Goal: Task Accomplishment & Management: Complete application form

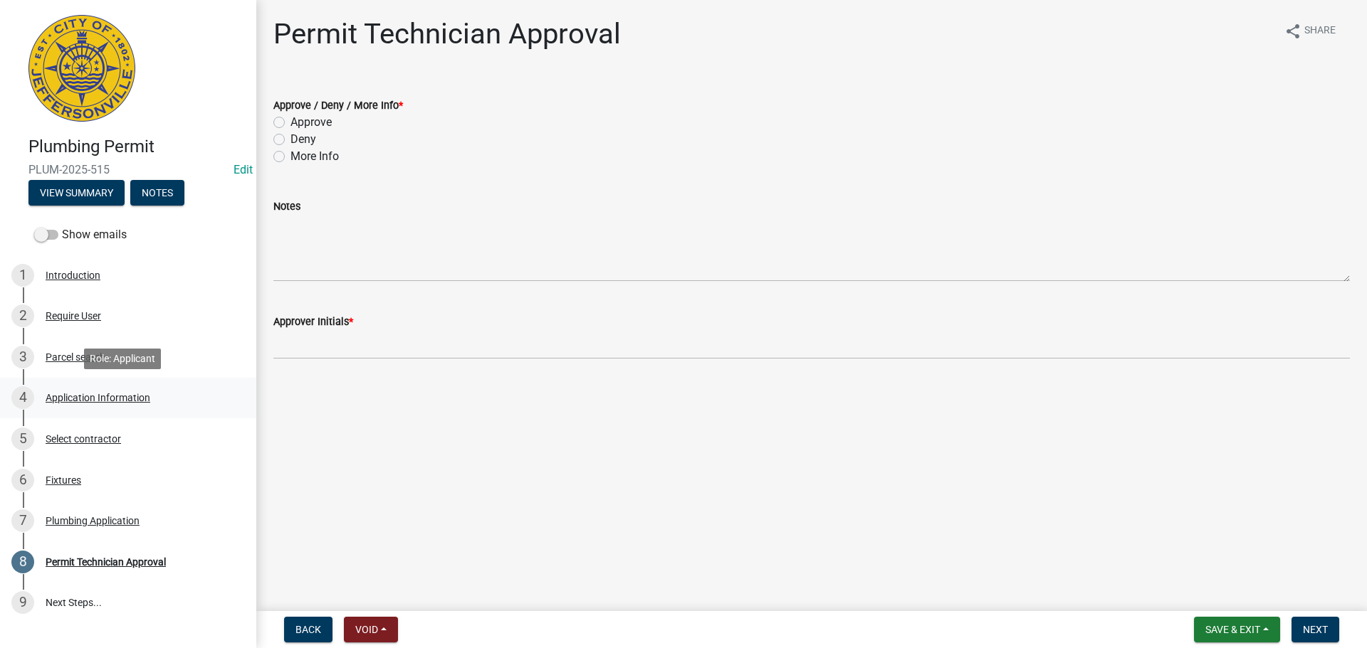
click at [123, 395] on div "Application Information" at bounding box center [98, 398] width 105 height 10
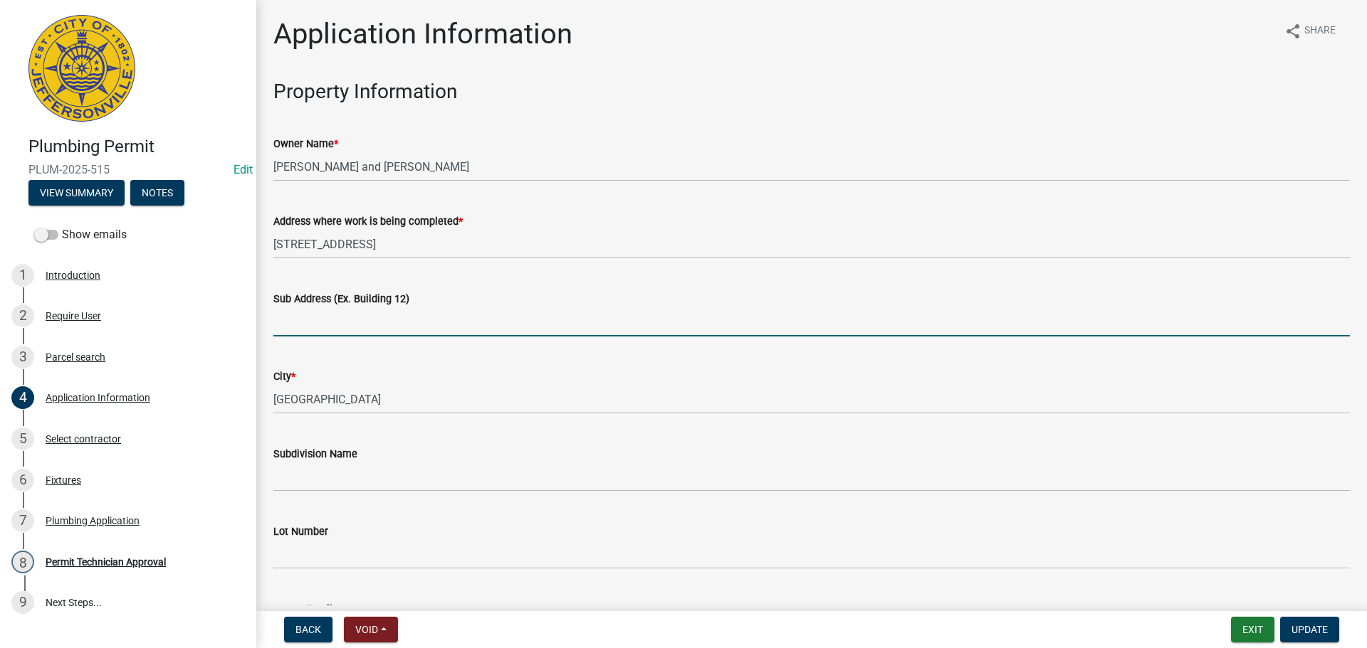
click at [340, 322] on input "Sub Address (Ex. Building 12)" at bounding box center [811, 322] width 1076 height 29
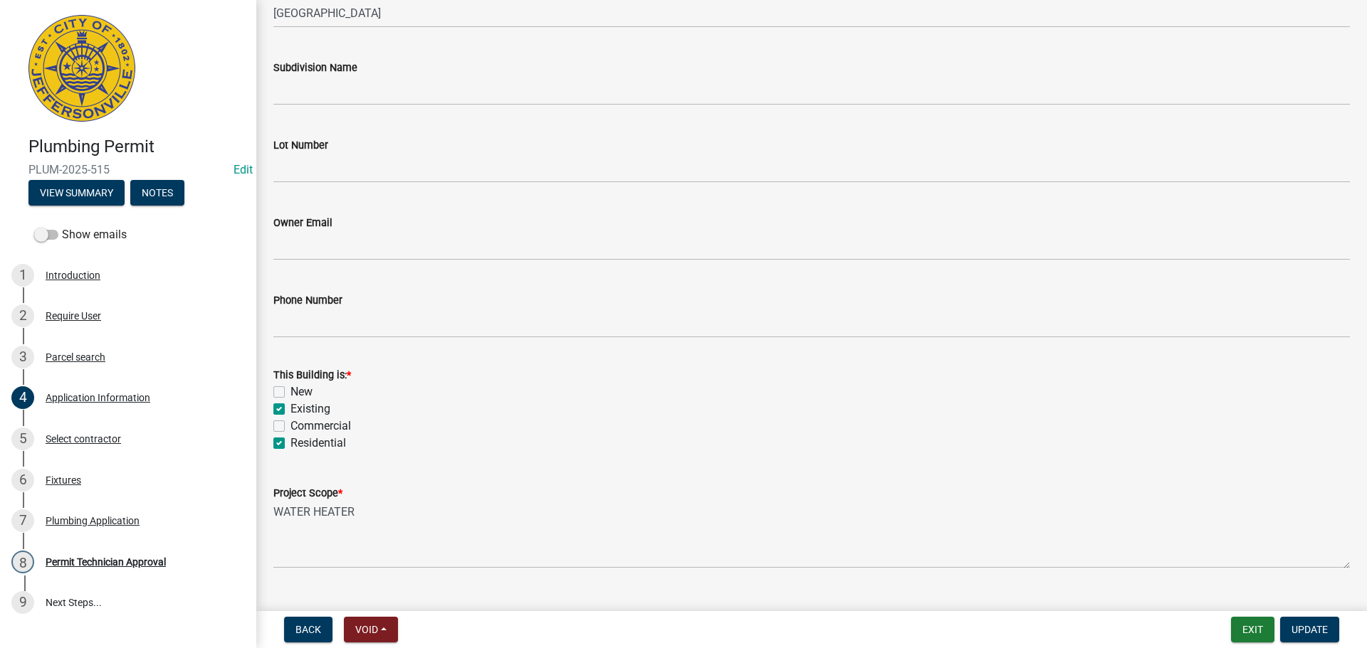
scroll to position [416, 0]
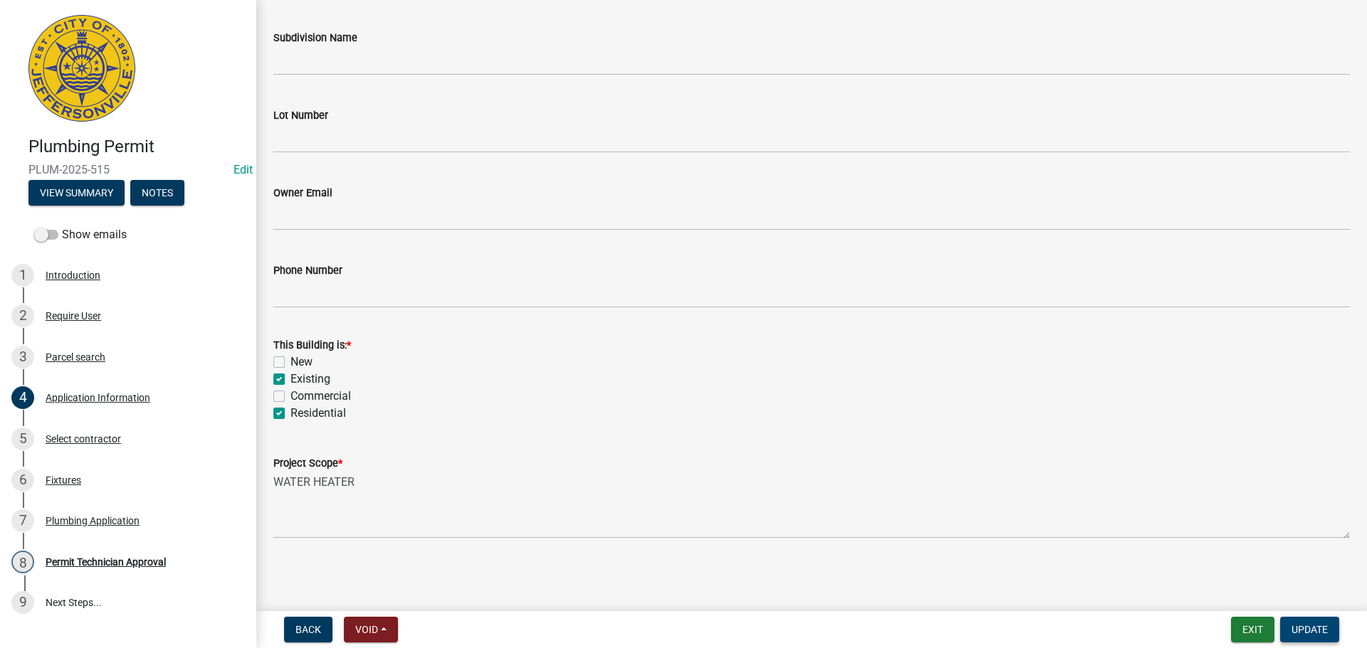
type input "3214 Lakewood Blvd."
click at [1330, 626] on button "Update" at bounding box center [1309, 630] width 59 height 26
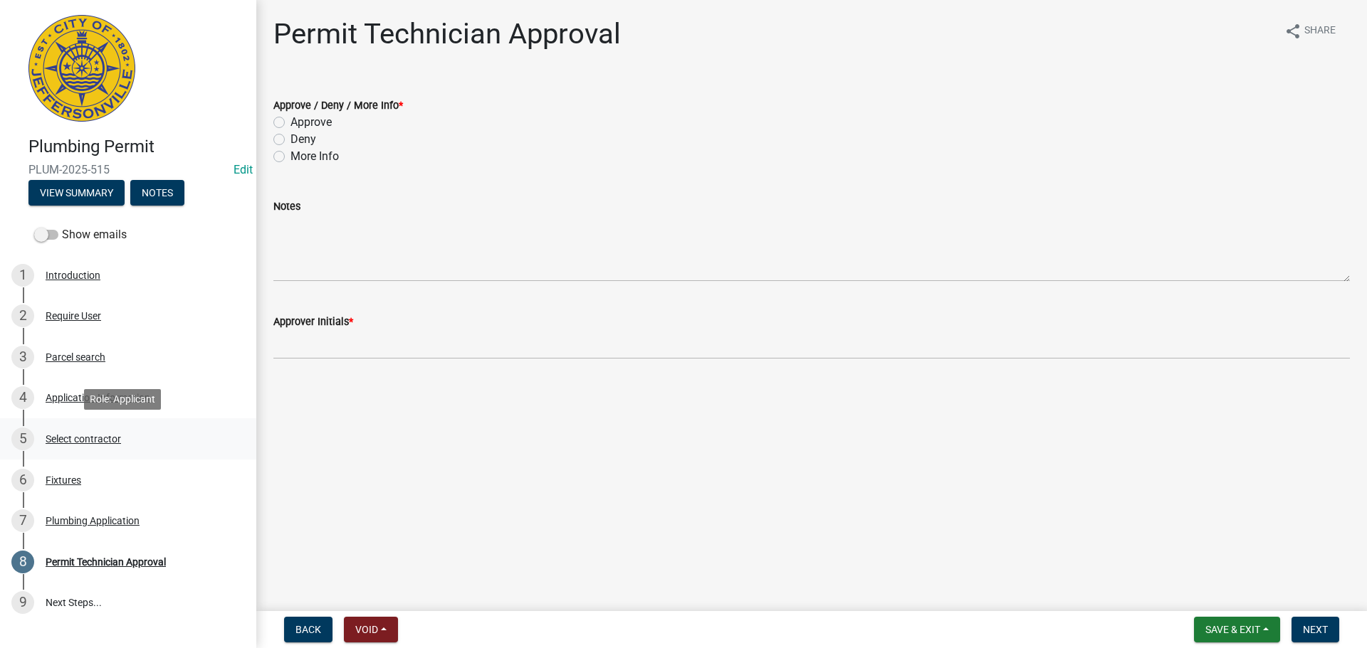
click at [83, 438] on div "Select contractor" at bounding box center [83, 439] width 75 height 10
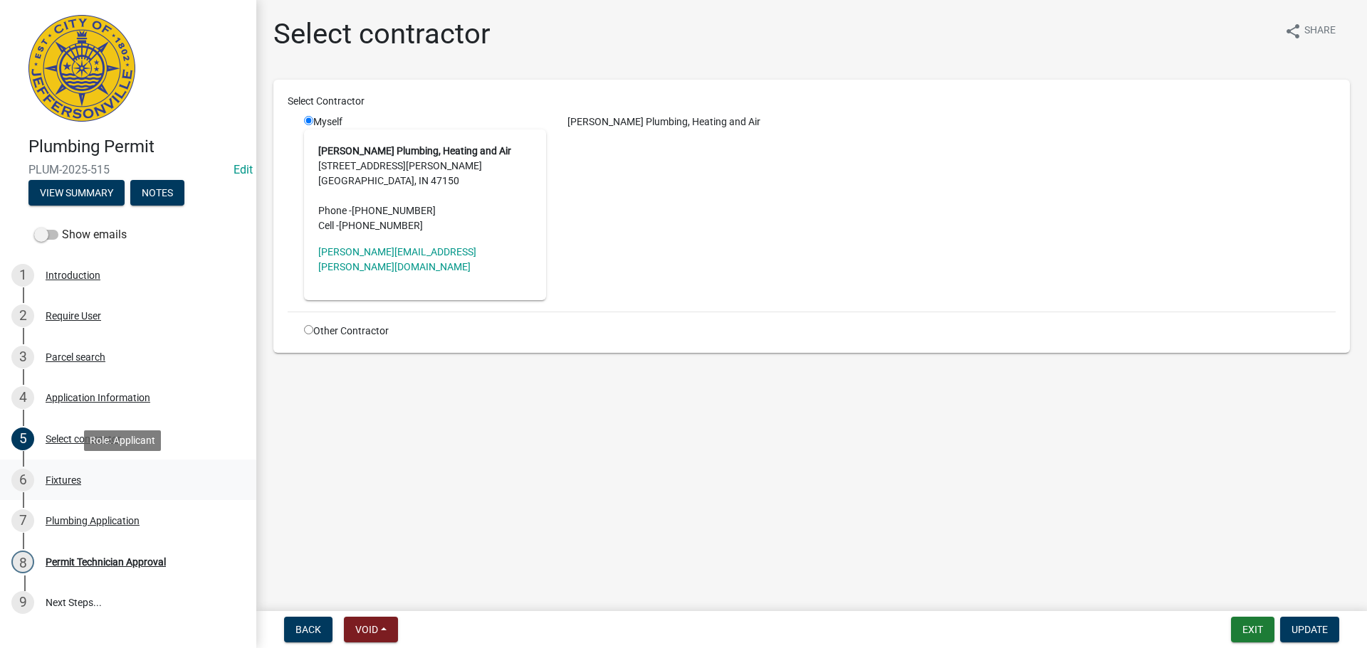
click at [63, 482] on div "Fixtures" at bounding box center [64, 480] width 36 height 10
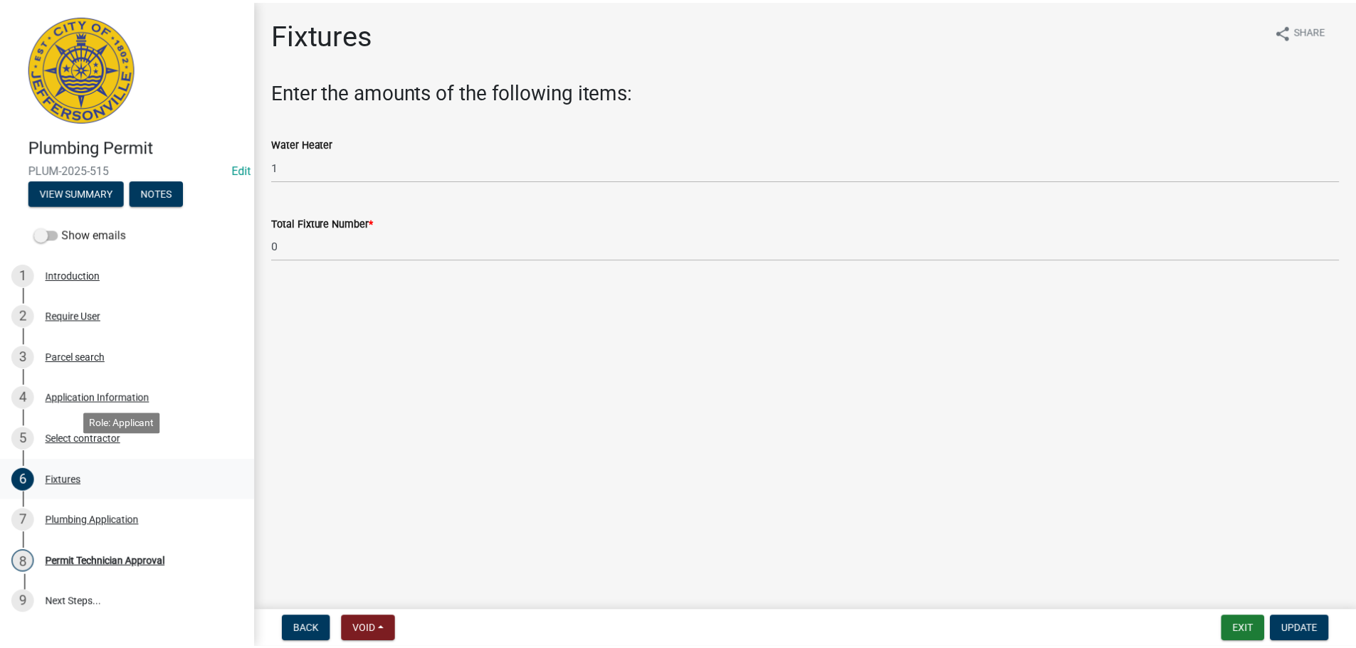
scroll to position [75, 0]
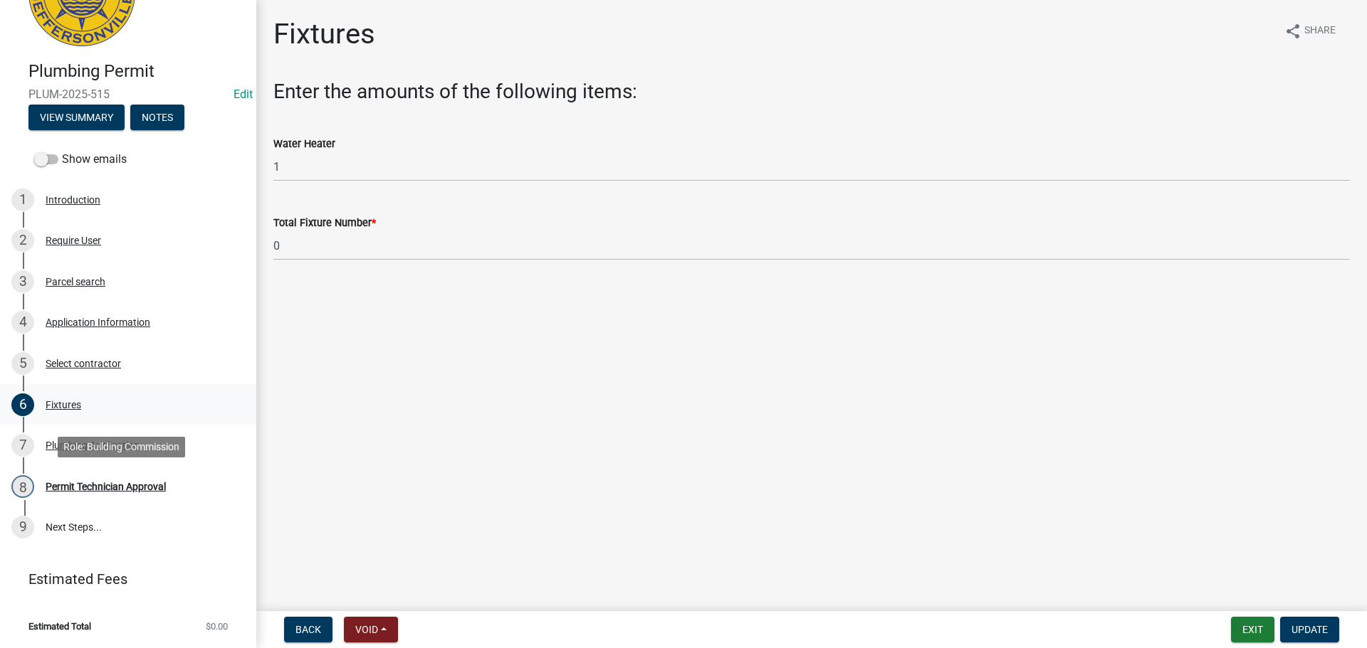
click at [63, 482] on div "Permit Technician Approval" at bounding box center [106, 487] width 120 height 10
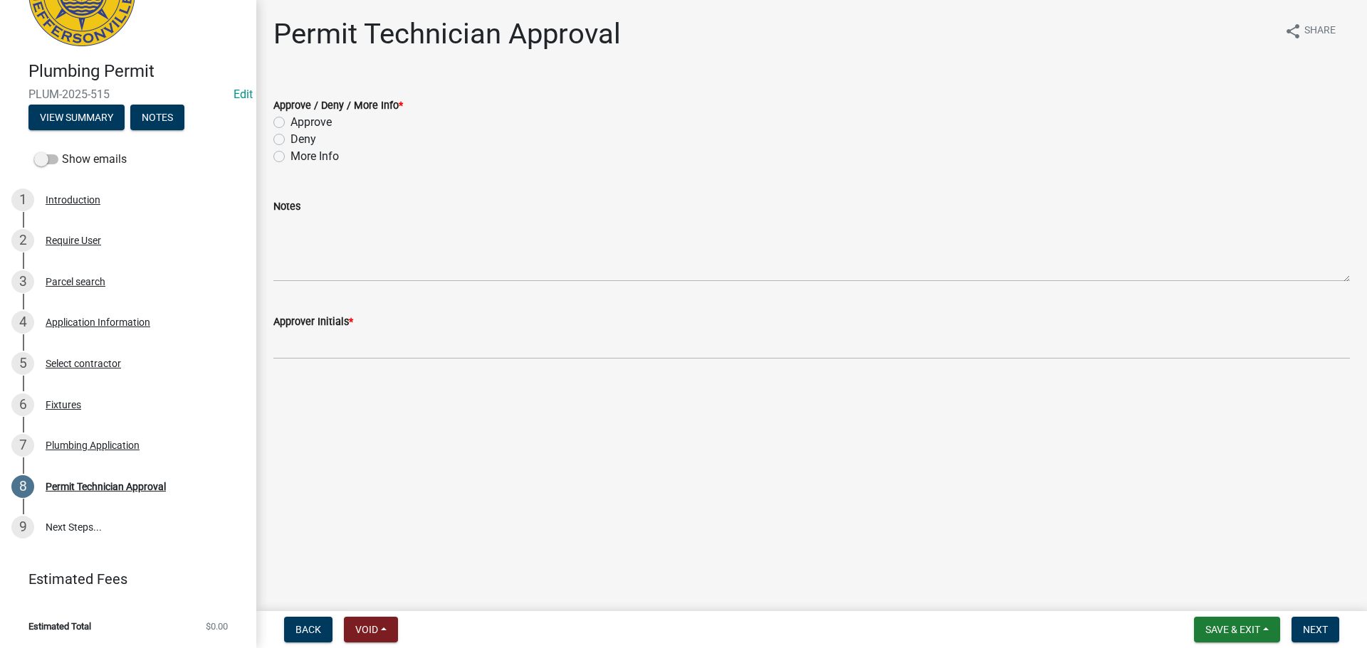
click at [311, 124] on label "Approve" at bounding box center [310, 122] width 41 height 17
click at [300, 123] on input "Approve" at bounding box center [294, 118] width 9 height 9
radio input "true"
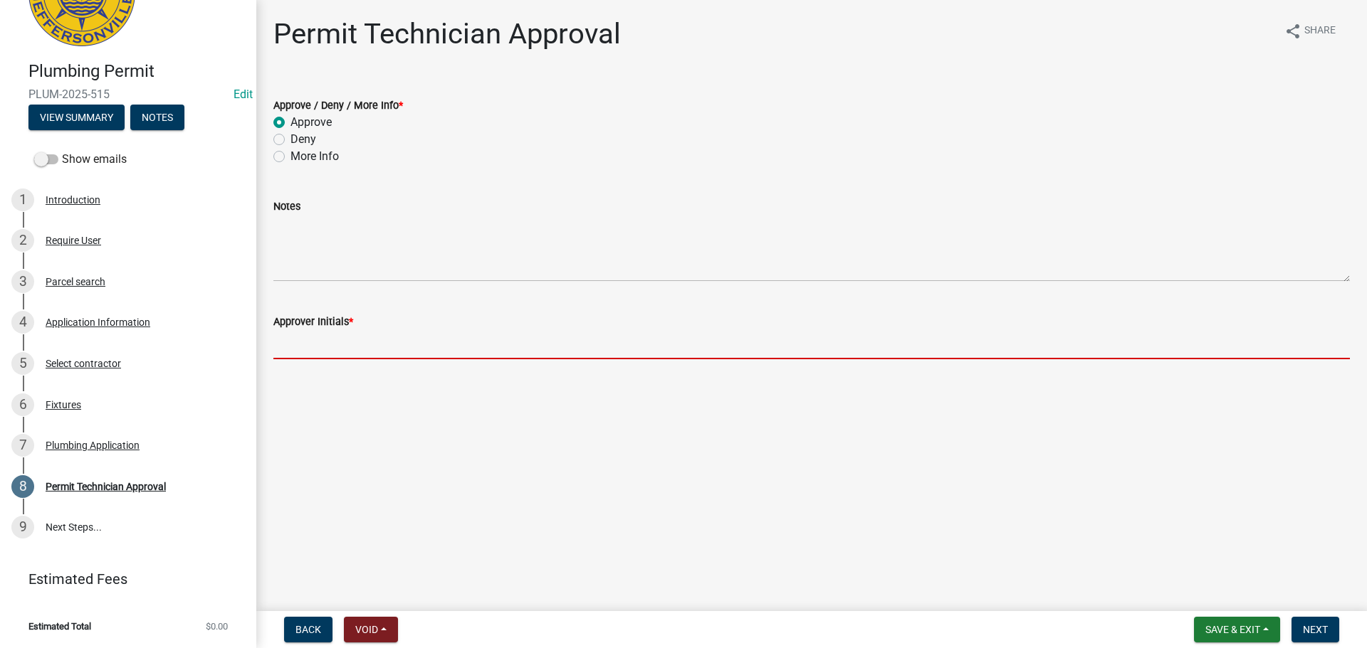
click at [324, 349] on input "Approver Initials *" at bounding box center [811, 344] width 1076 height 29
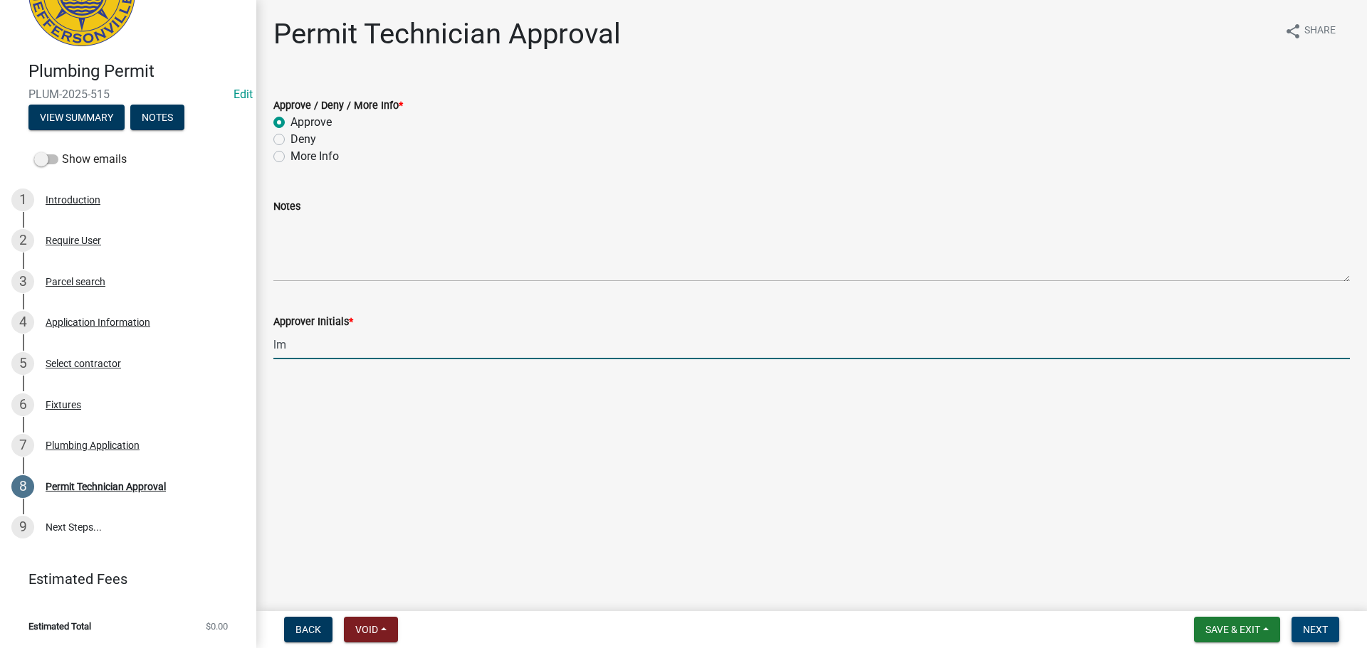
type input "lm"
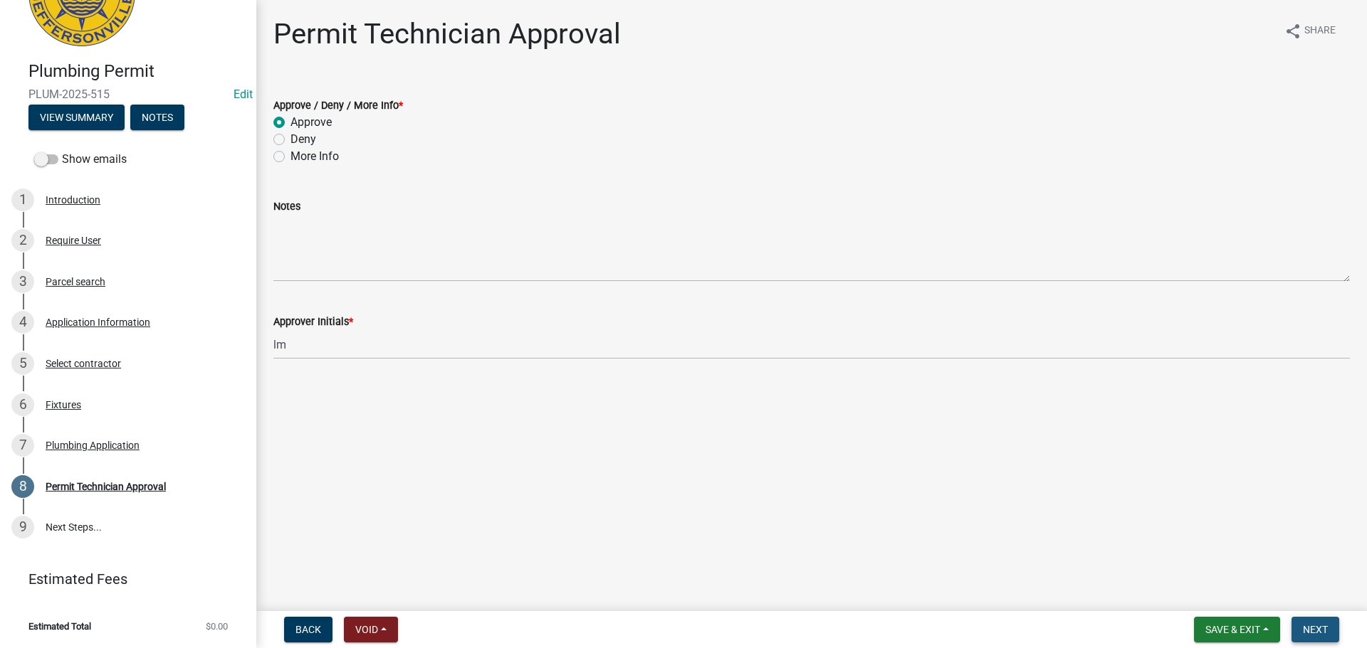
click at [1307, 628] on span "Next" at bounding box center [1315, 629] width 25 height 11
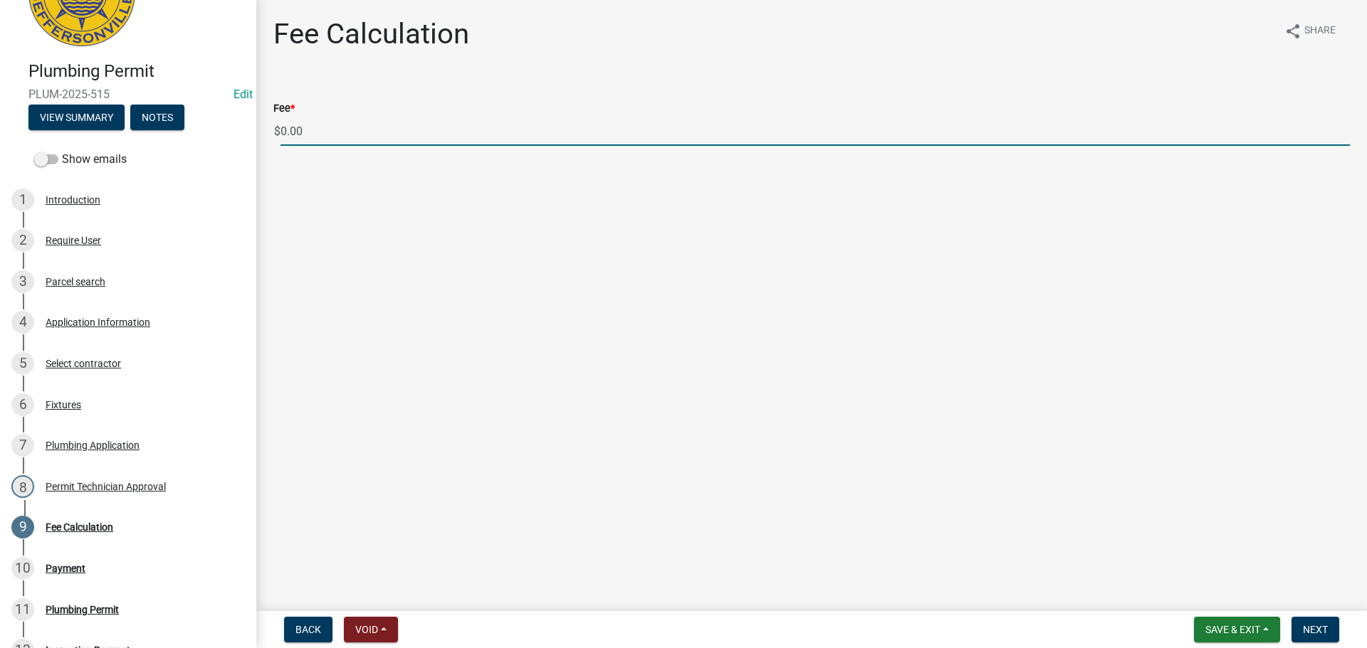
drag, startPoint x: 306, startPoint y: 129, endPoint x: 226, endPoint y: 122, distance: 80.0
click at [226, 122] on div "Plumbing Permit PLUM-2025-515 Edit View Summary Notes Show emails 1 Introductio…" at bounding box center [683, 324] width 1367 height 648
type input "35.00"
click at [1316, 627] on span "Next" at bounding box center [1315, 629] width 25 height 11
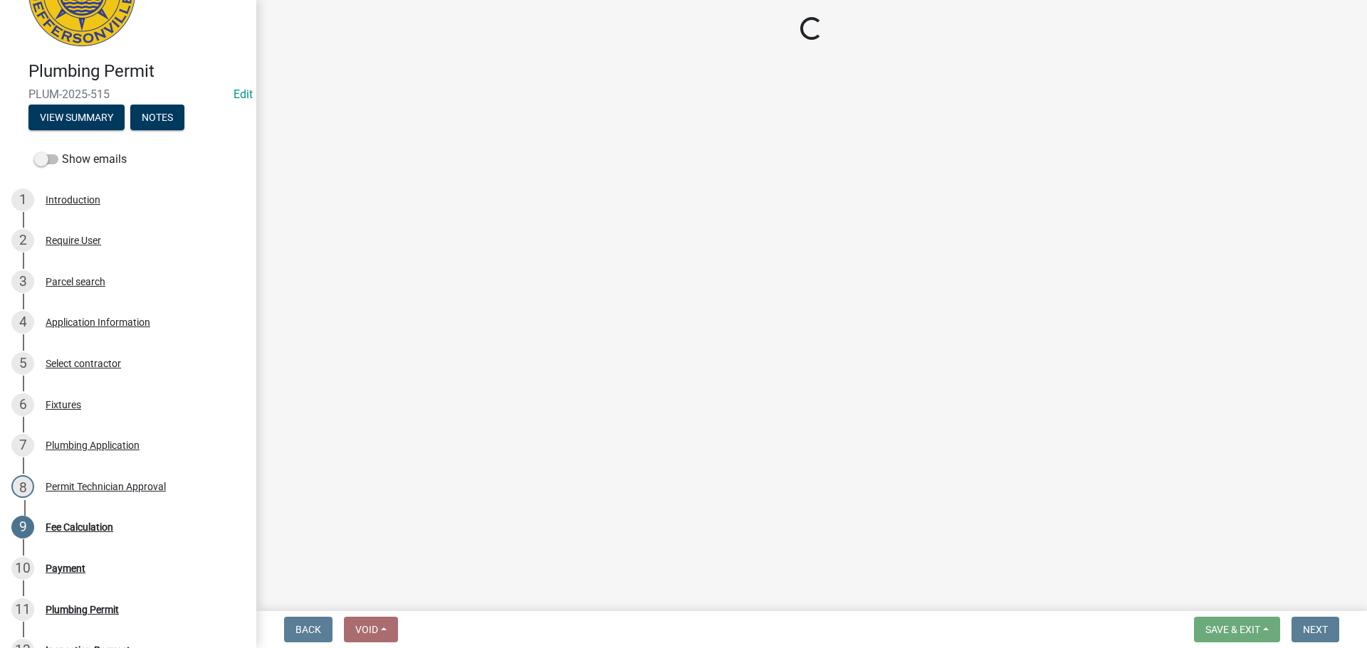
select select "3: 3"
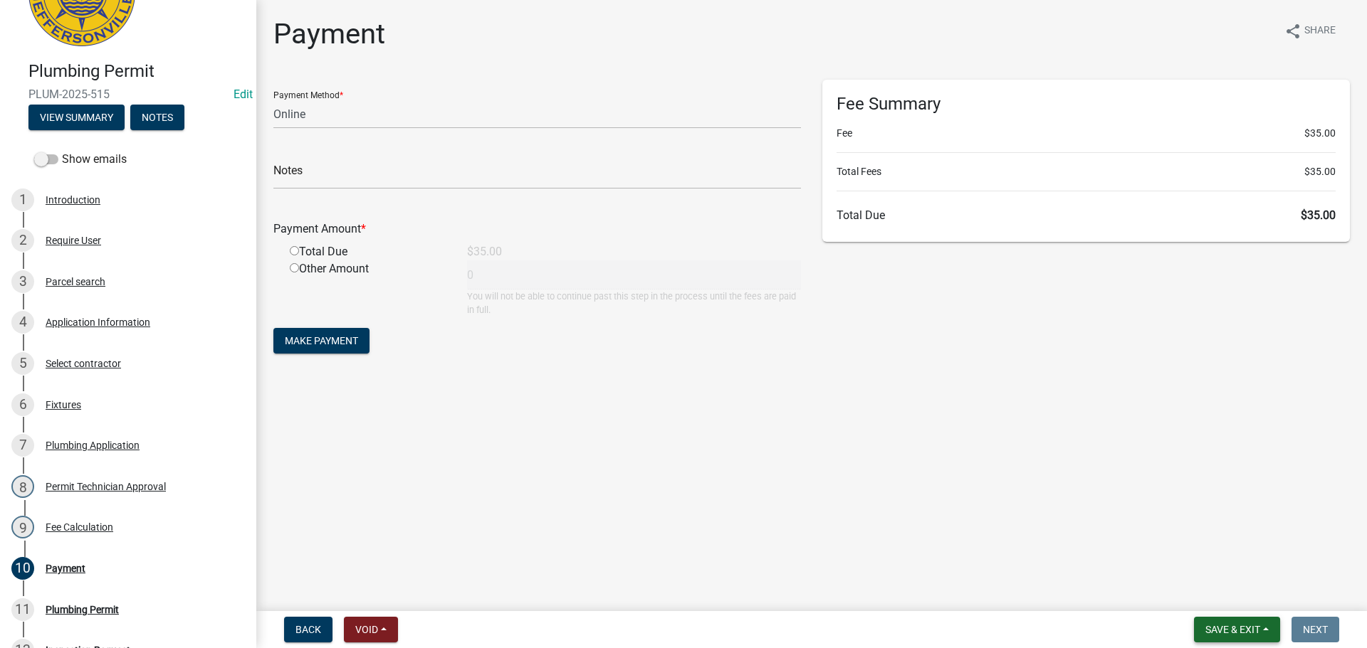
click at [1246, 627] on span "Save & Exit" at bounding box center [1232, 629] width 55 height 11
click at [1246, 581] on button "Save & Exit" at bounding box center [1223, 593] width 114 height 34
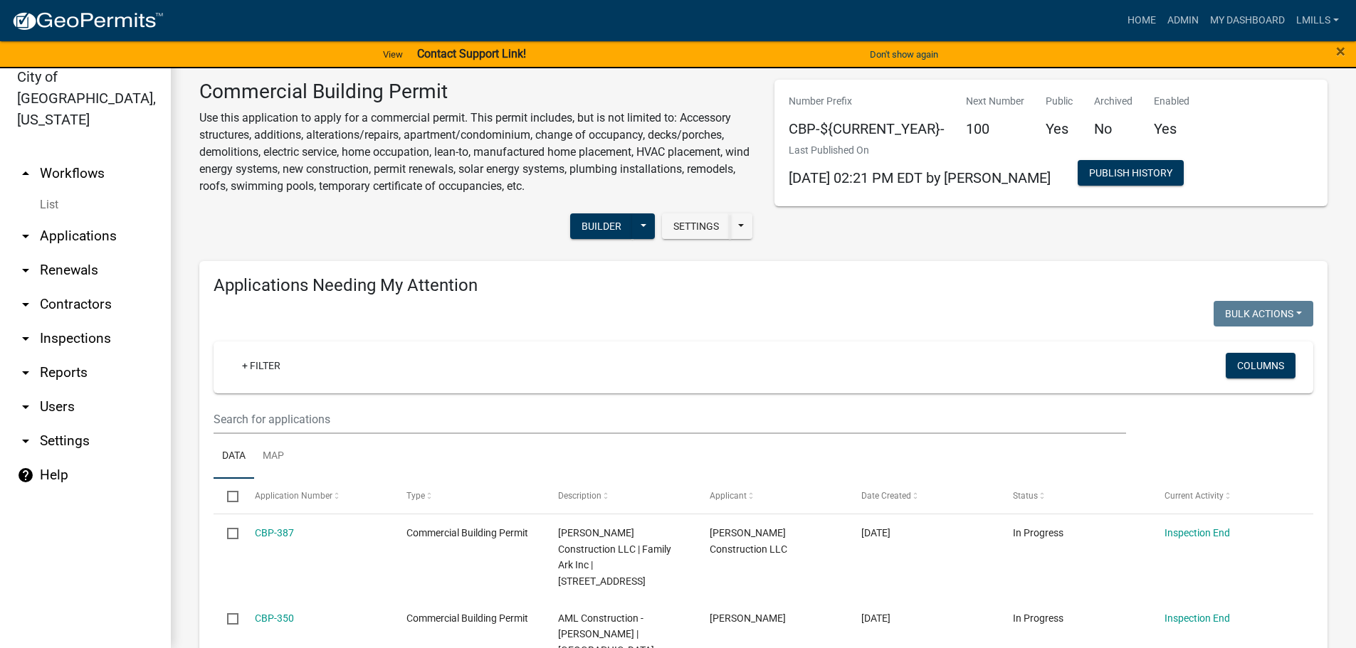
scroll to position [1155, 0]
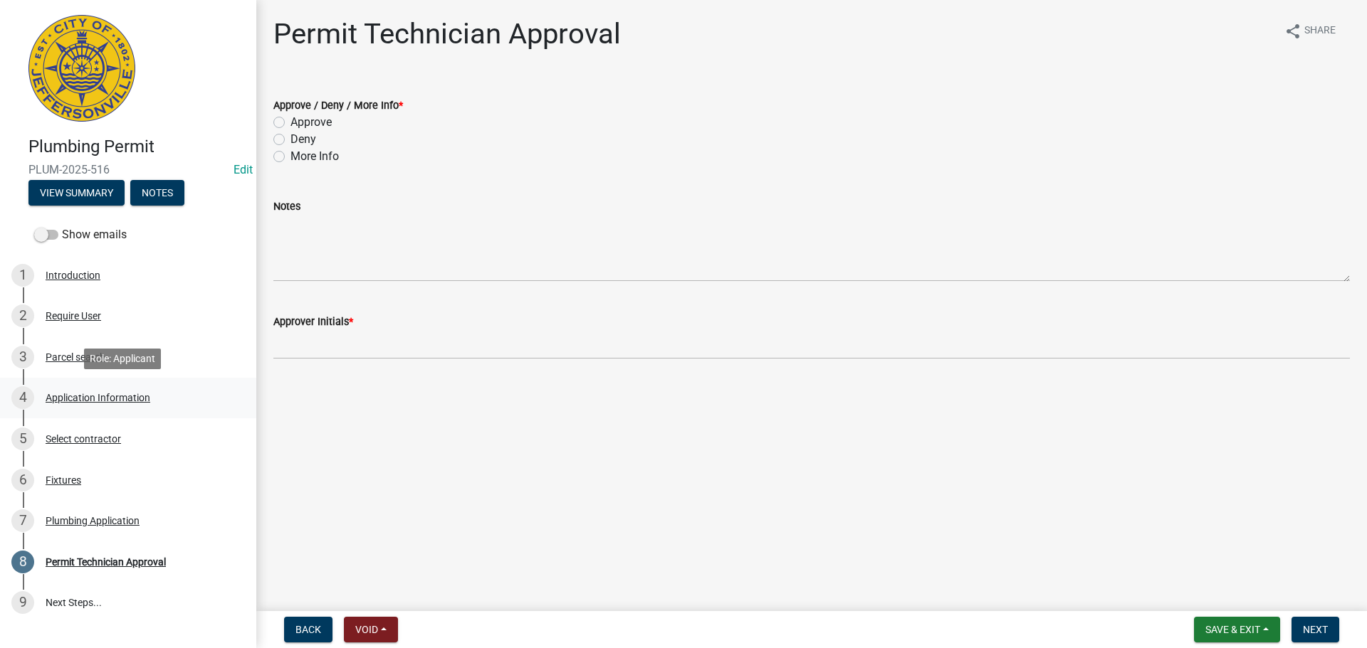
click at [110, 396] on div "Application Information" at bounding box center [98, 398] width 105 height 10
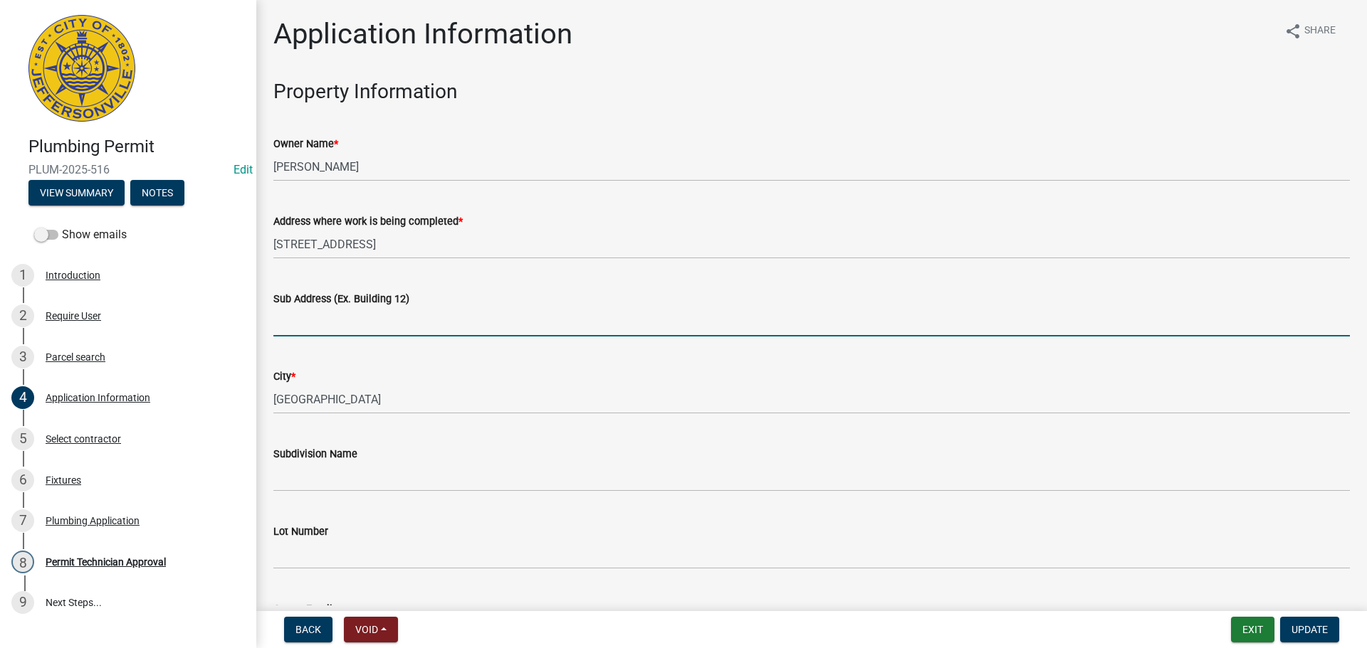
click at [383, 316] on input "Sub Address (Ex. Building 12)" at bounding box center [811, 322] width 1076 height 29
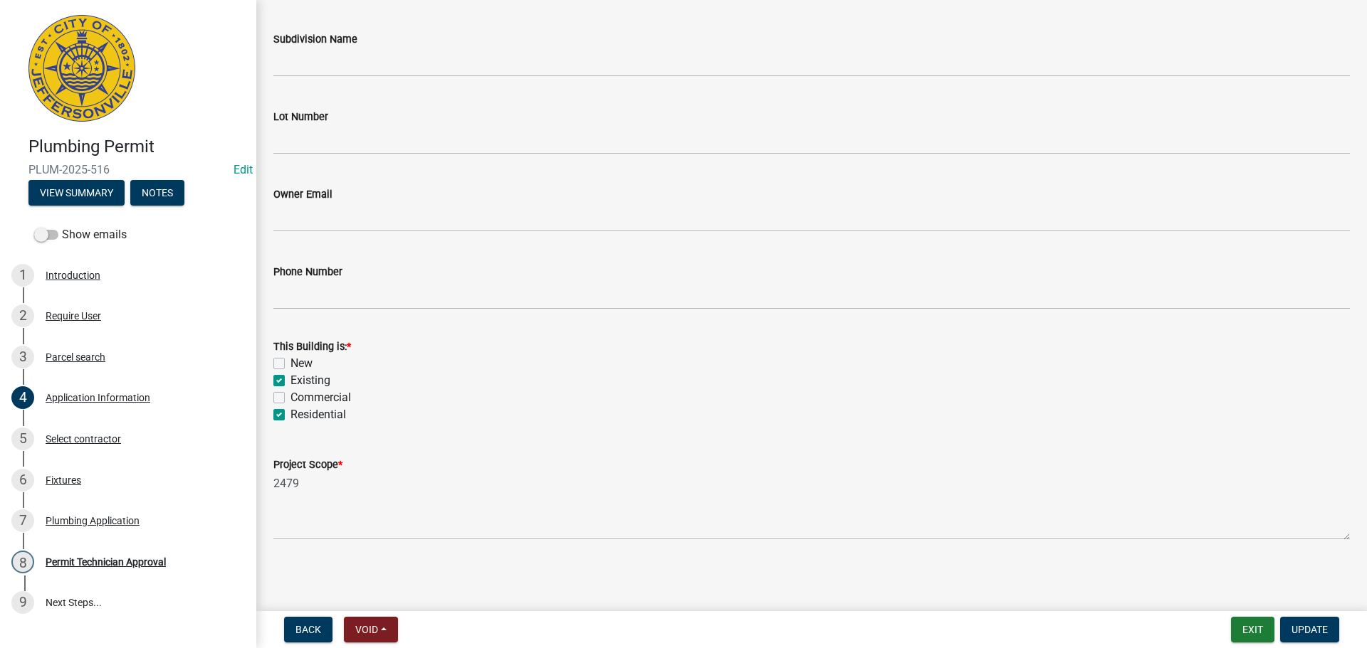
scroll to position [416, 0]
type input "4405 Creekstone Blvd."
click at [1321, 629] on span "Update" at bounding box center [1309, 629] width 36 height 11
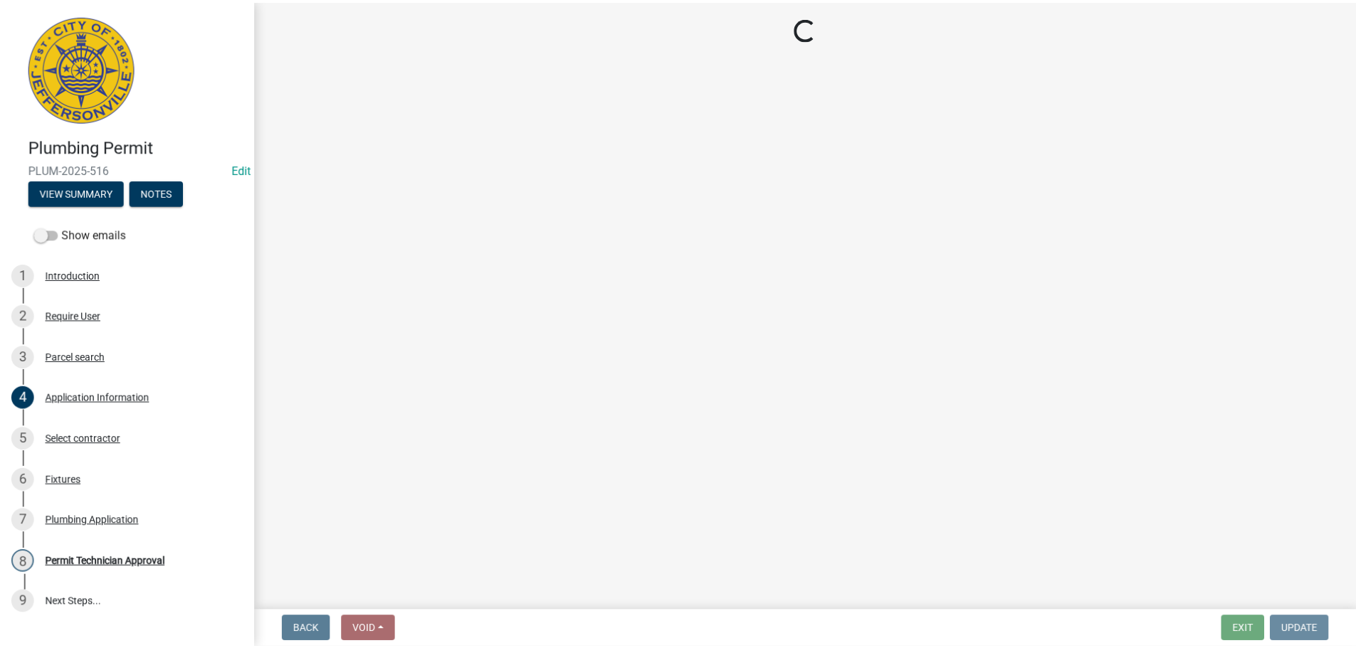
scroll to position [0, 0]
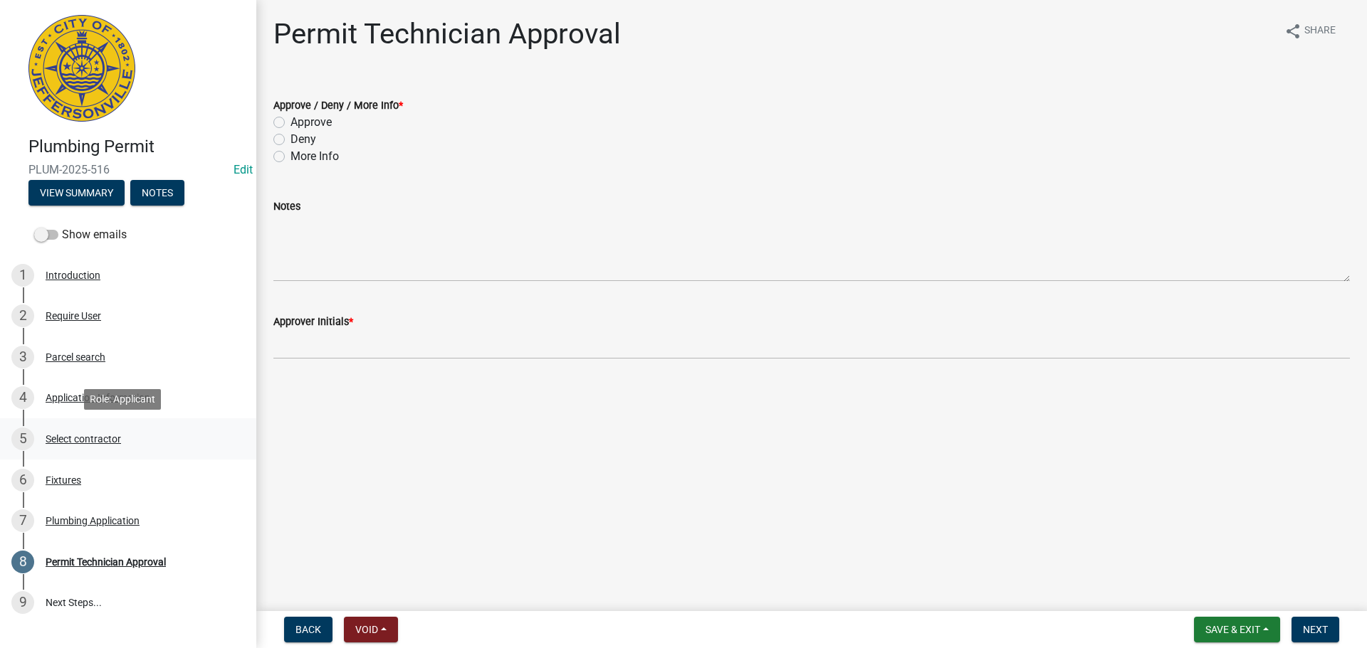
click at [75, 434] on div "Select contractor" at bounding box center [83, 439] width 75 height 10
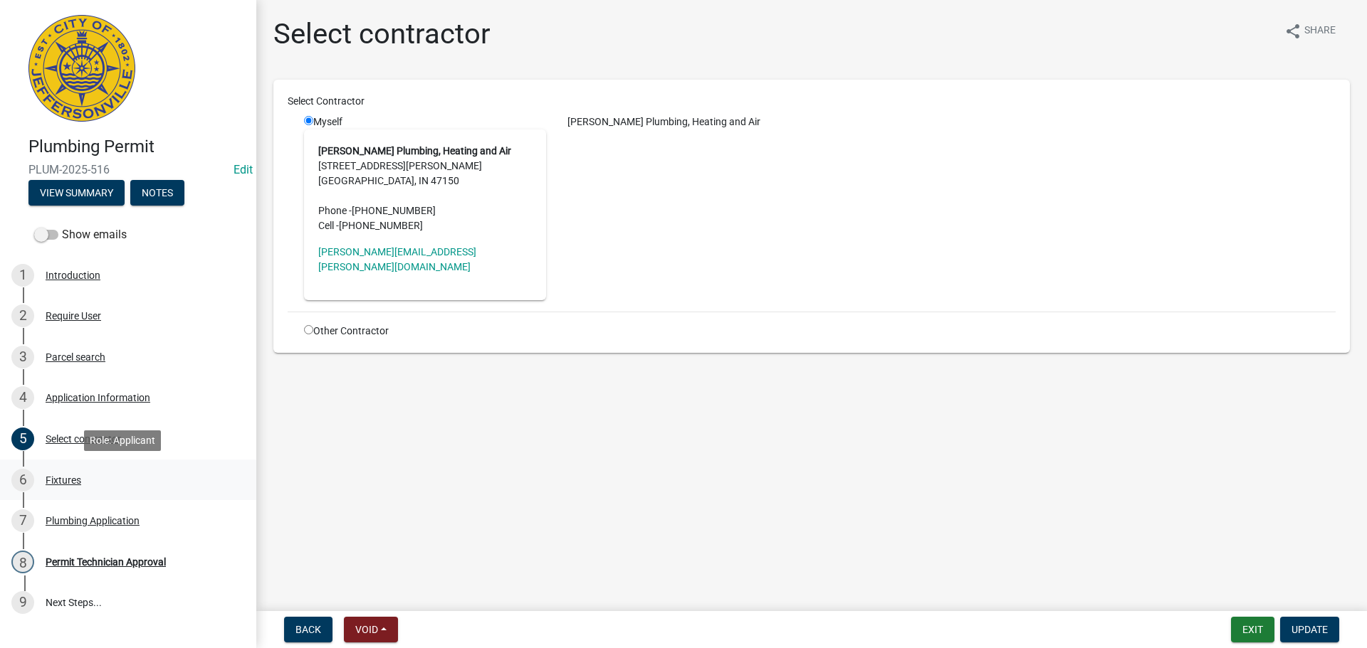
click at [73, 488] on div "6 Fixtures" at bounding box center [122, 480] width 222 height 23
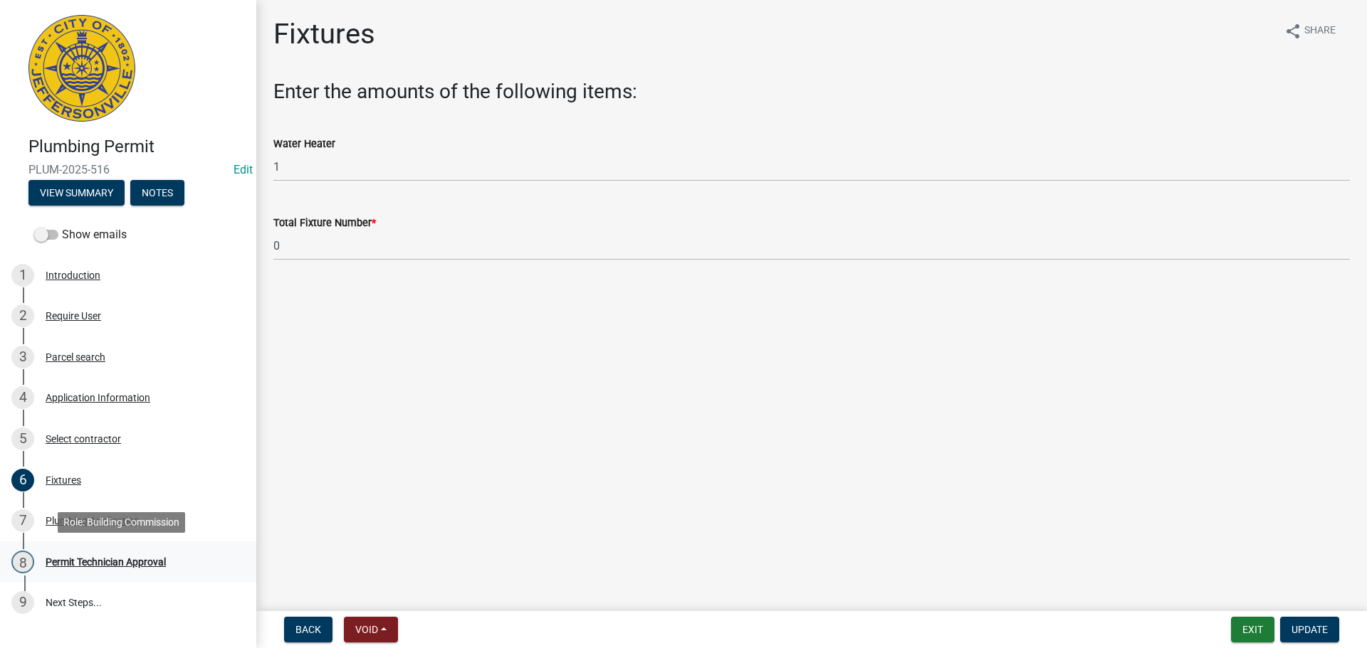
click at [88, 562] on div "Permit Technician Approval" at bounding box center [106, 562] width 120 height 10
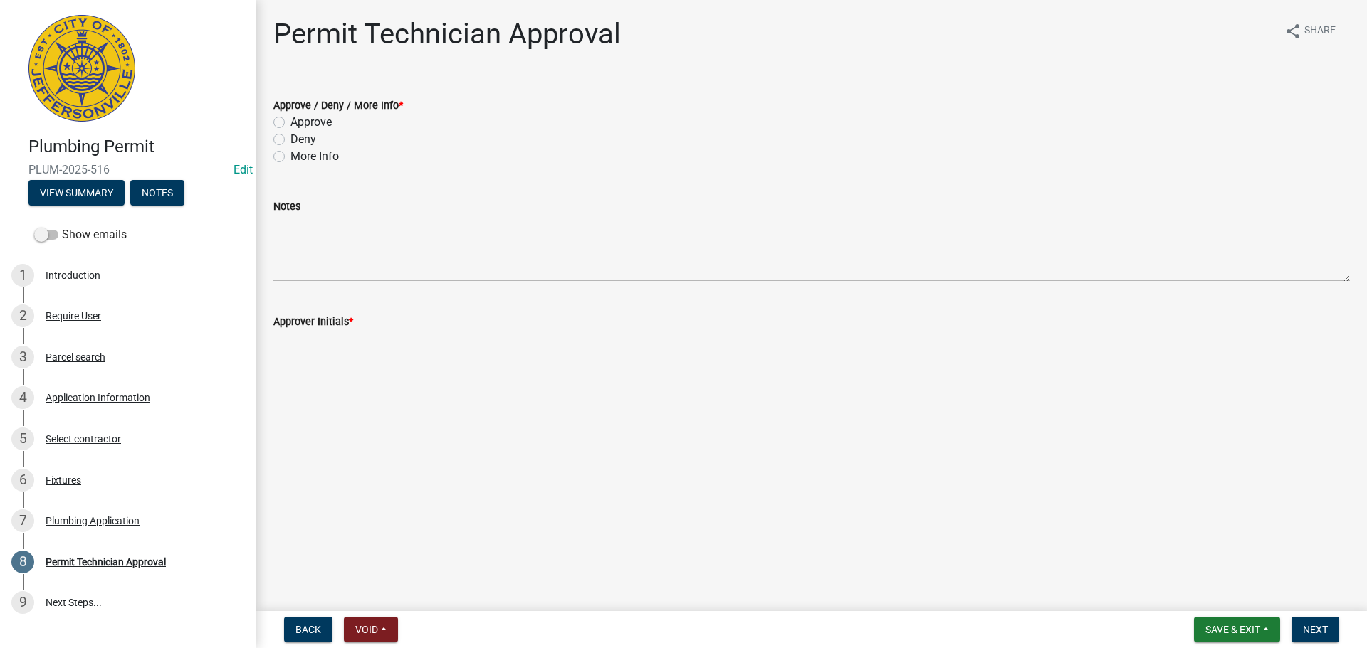
click at [323, 125] on label "Approve" at bounding box center [310, 122] width 41 height 17
click at [300, 123] on input "Approve" at bounding box center [294, 118] width 9 height 9
radio input "true"
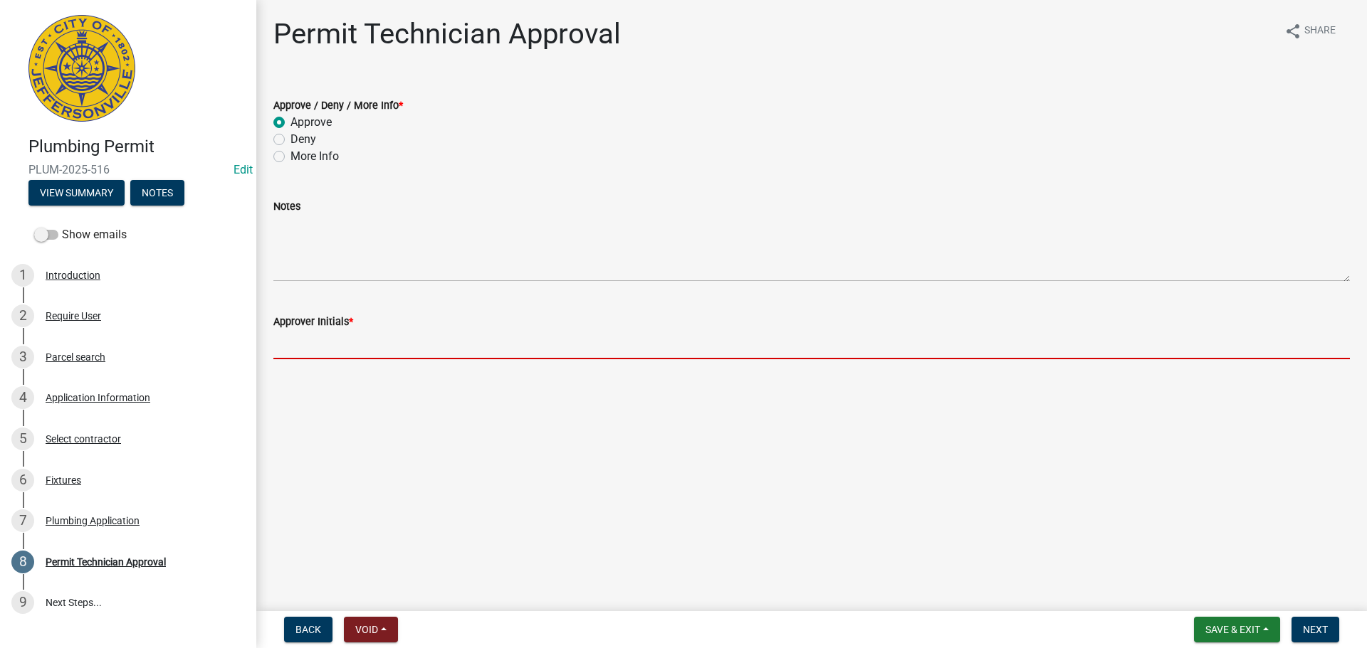
click at [325, 350] on input "Approver Initials *" at bounding box center [811, 344] width 1076 height 29
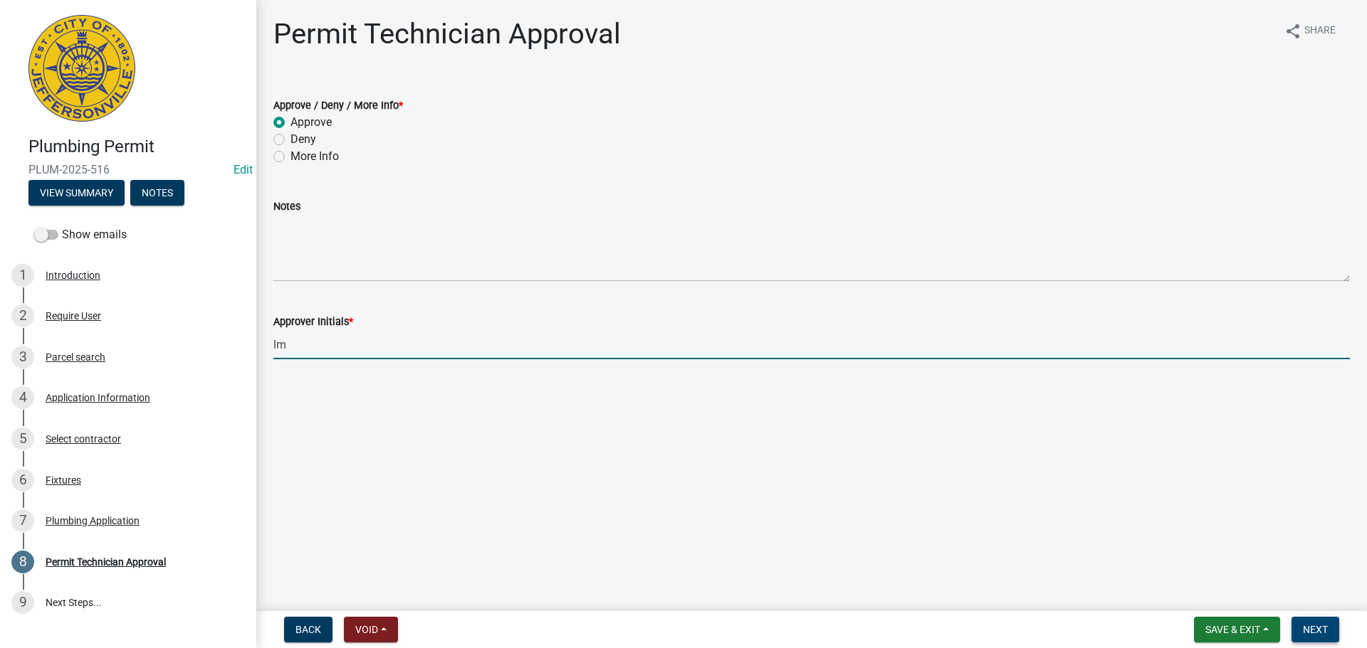
type input "lm"
click at [1310, 624] on span "Next" at bounding box center [1315, 629] width 25 height 11
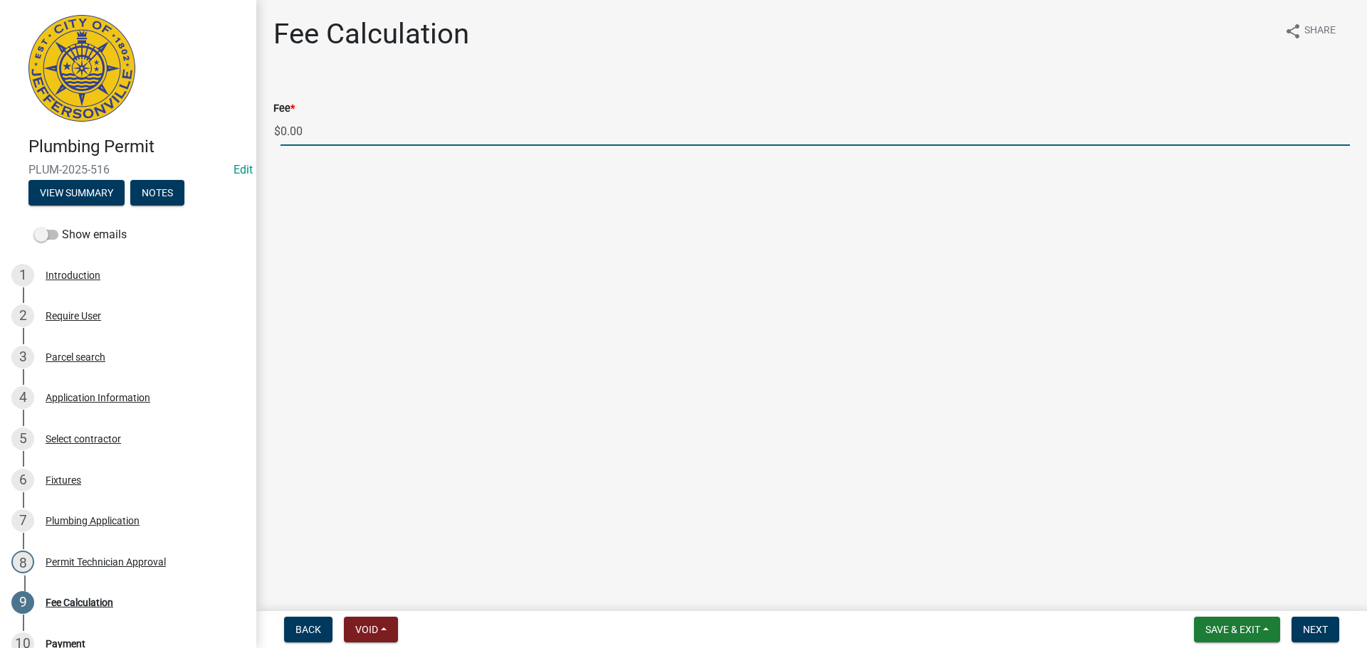
drag, startPoint x: 273, startPoint y: 134, endPoint x: 244, endPoint y: 134, distance: 29.2
click at [245, 134] on div "Plumbing Permit PLUM-2025-516 Edit View Summary Notes Show emails 1 Introductio…" at bounding box center [683, 324] width 1367 height 648
type input "35.00"
click at [1308, 630] on span "Next" at bounding box center [1315, 629] width 25 height 11
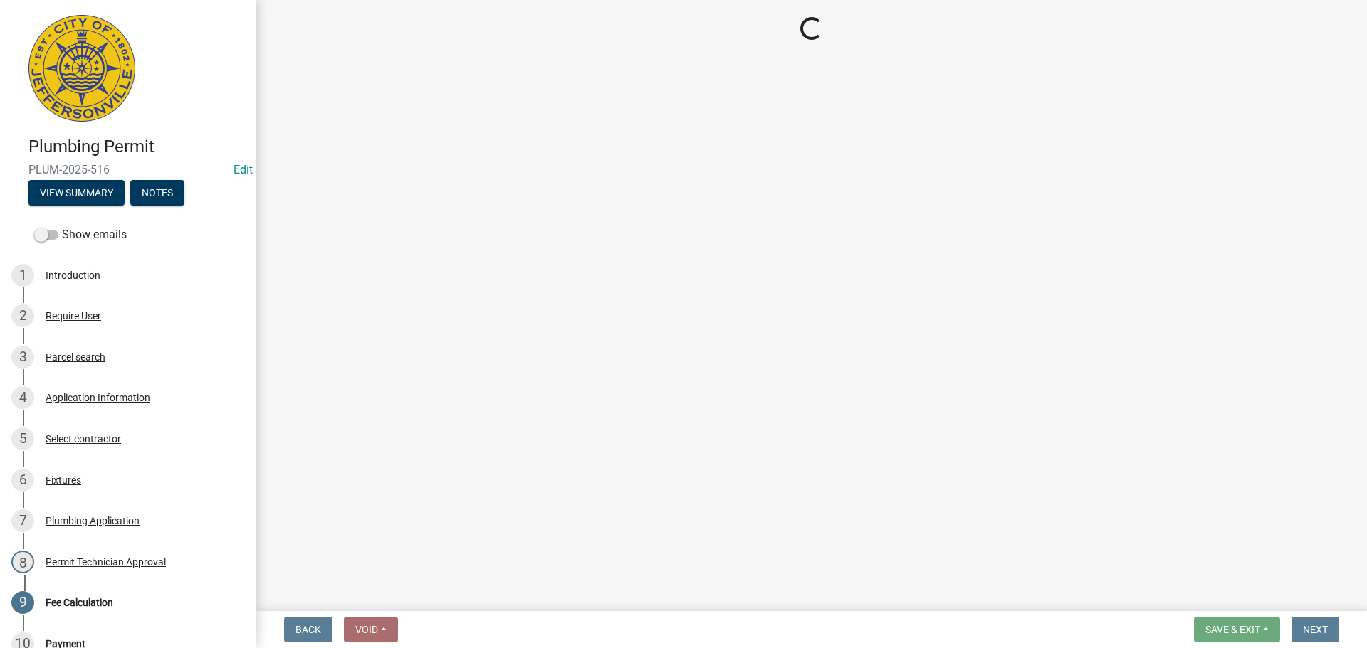
select select "3: 3"
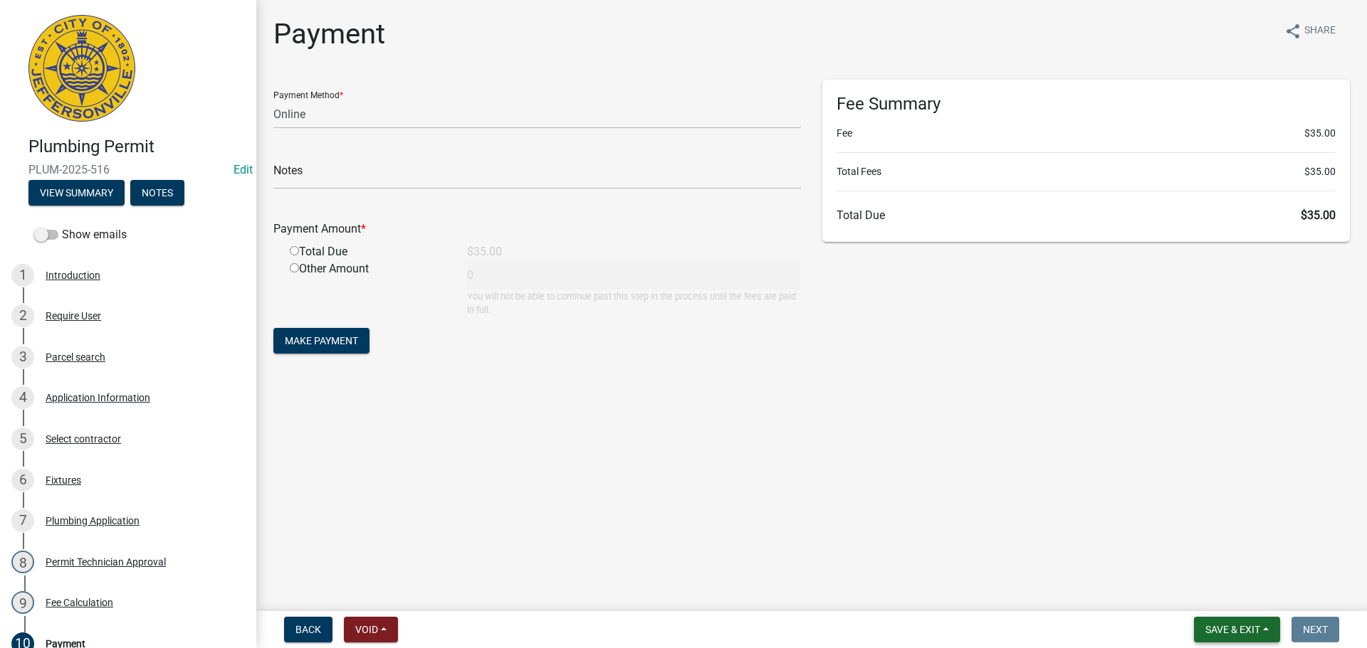
click at [1255, 631] on span "Save & Exit" at bounding box center [1232, 629] width 55 height 11
click at [1251, 595] on button "Save & Exit" at bounding box center [1223, 593] width 114 height 34
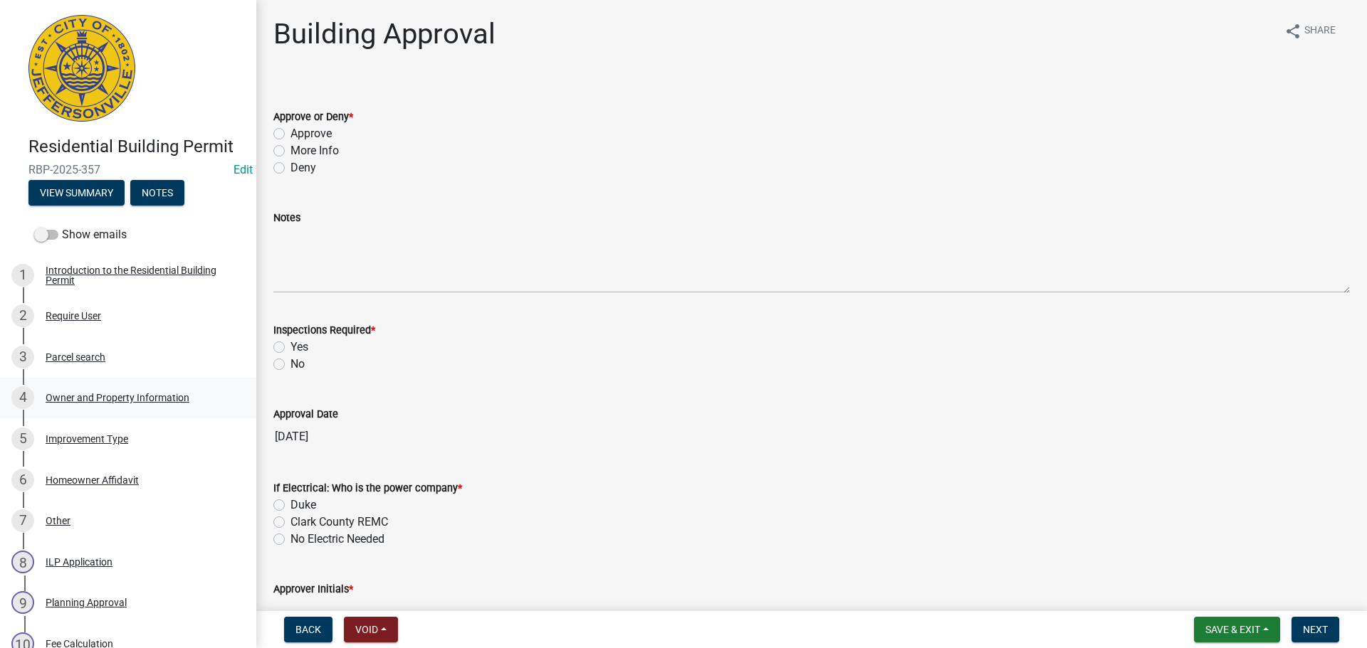
click at [82, 402] on div "Owner and Property Information" at bounding box center [118, 398] width 144 height 10
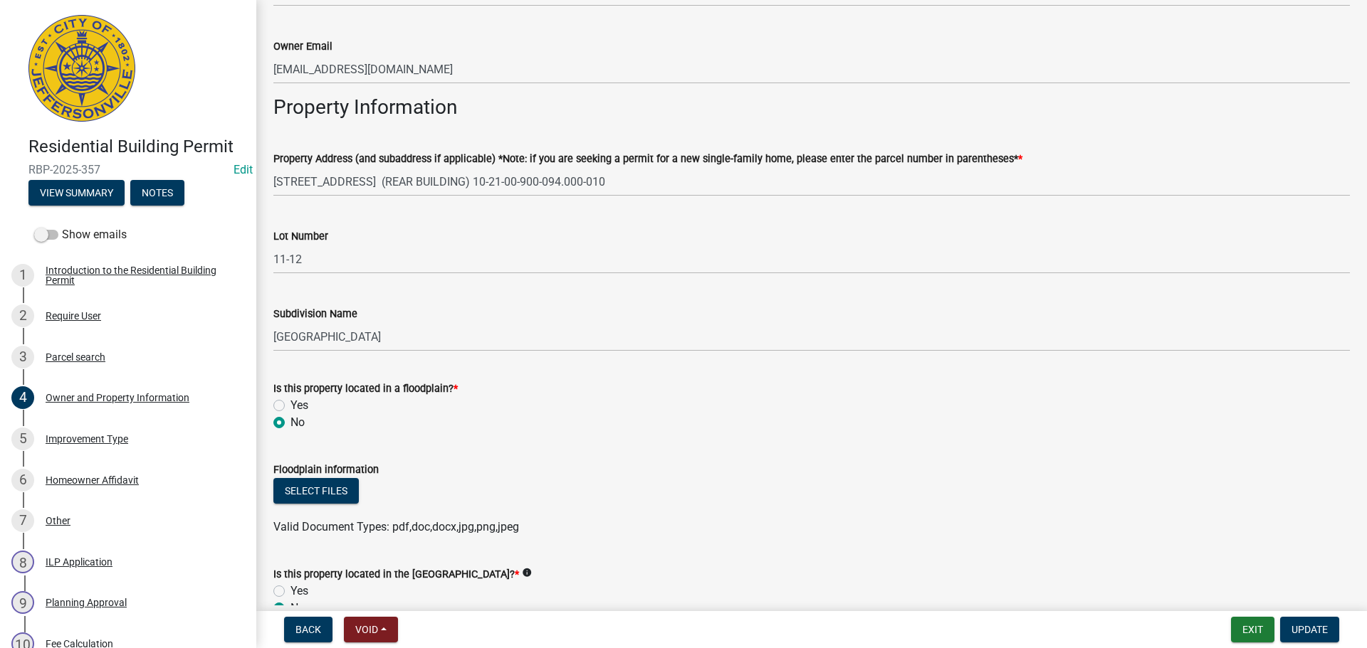
scroll to position [569, 0]
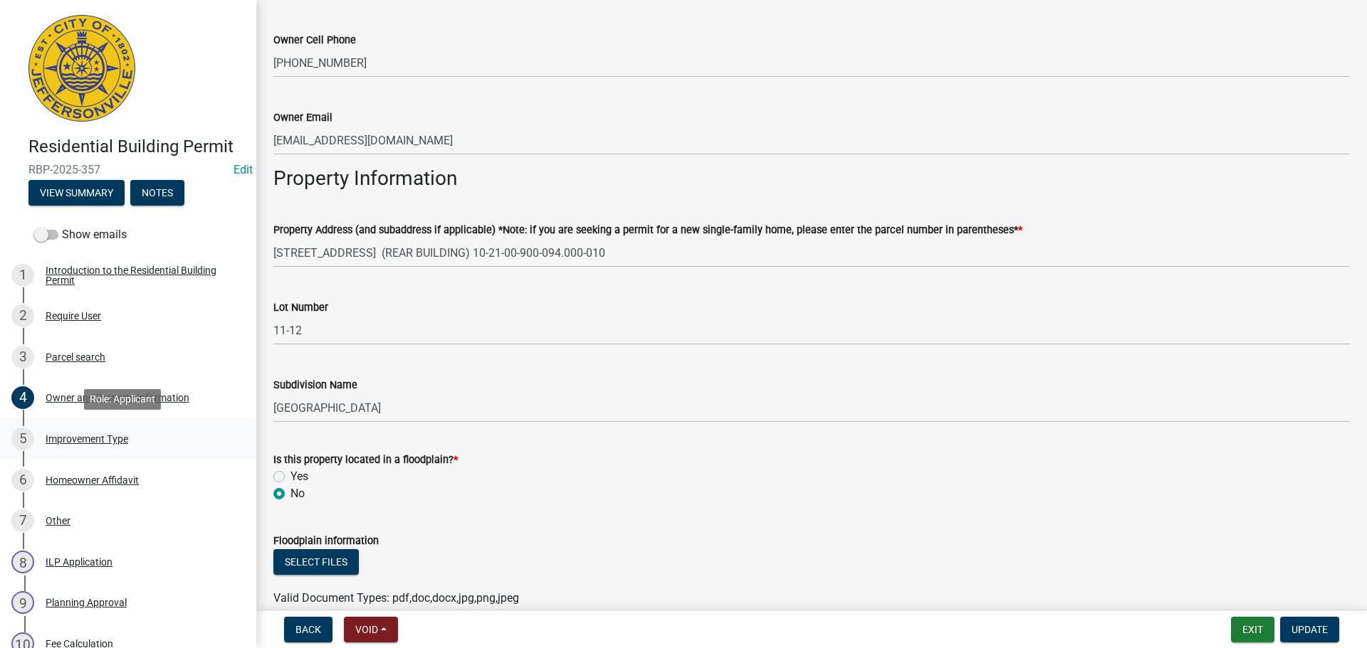
click at [83, 434] on div "Improvement Type" at bounding box center [87, 439] width 83 height 10
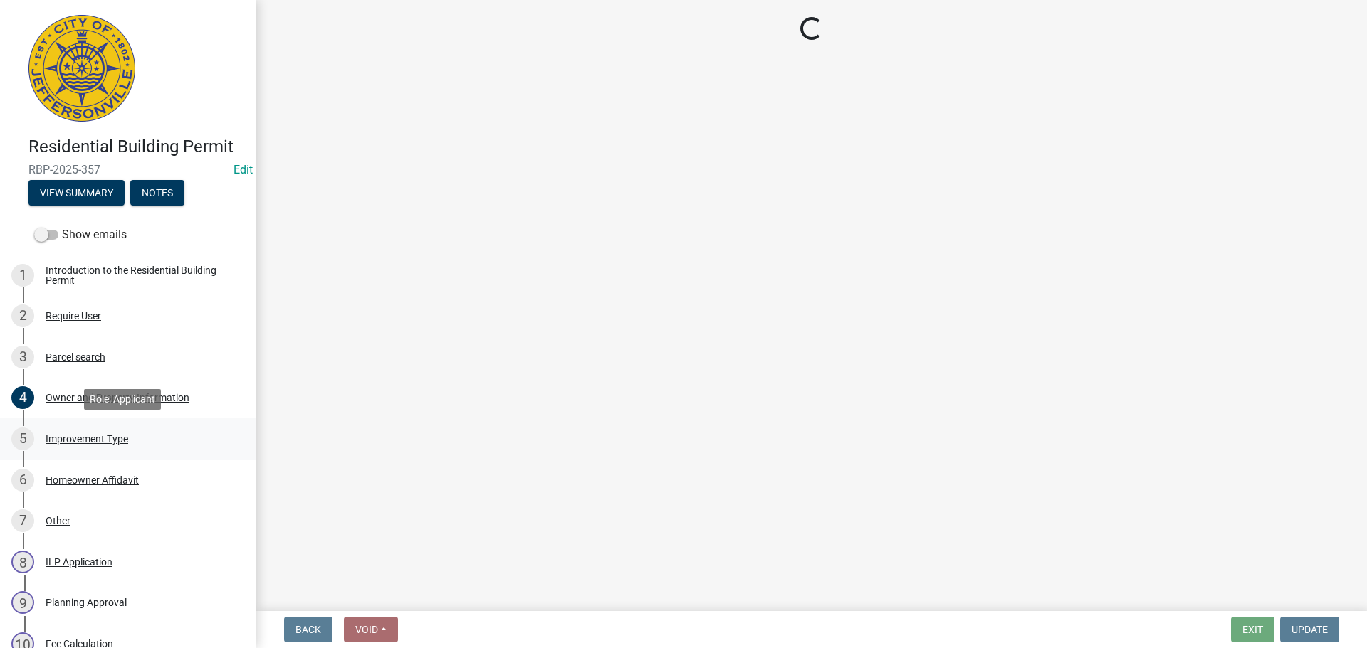
scroll to position [0, 0]
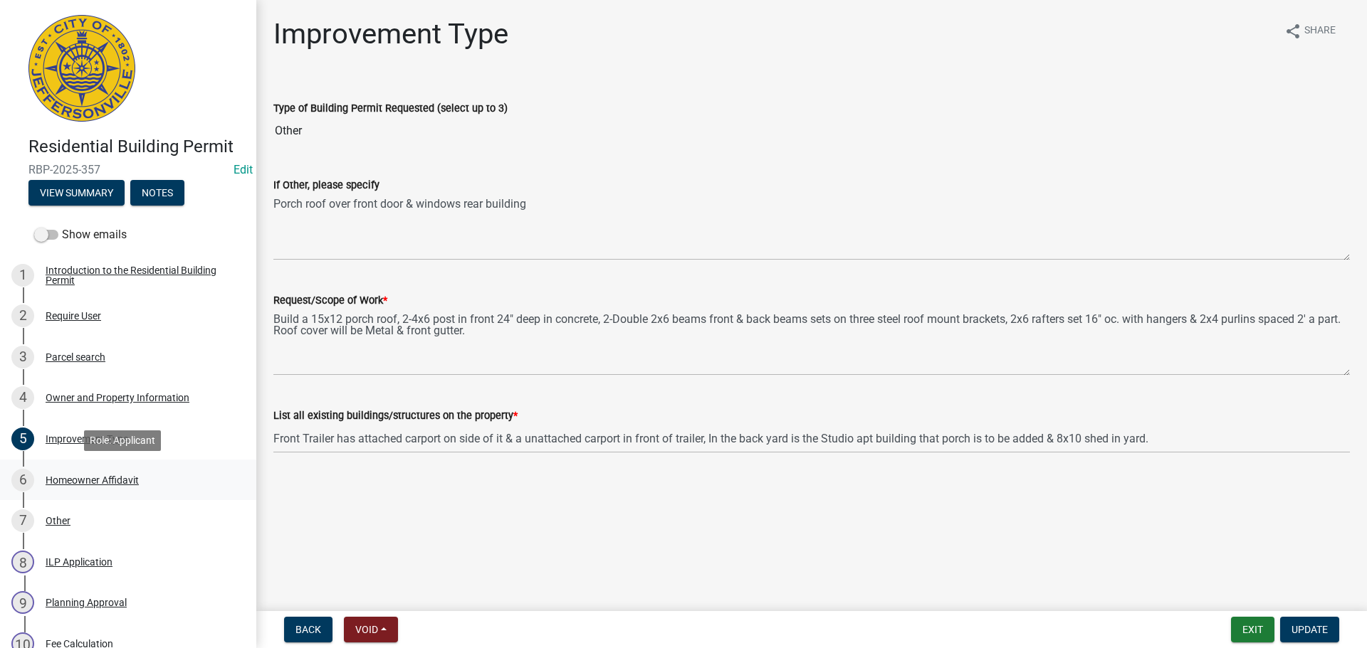
click at [99, 483] on div "Homeowner Affidavit" at bounding box center [92, 480] width 93 height 10
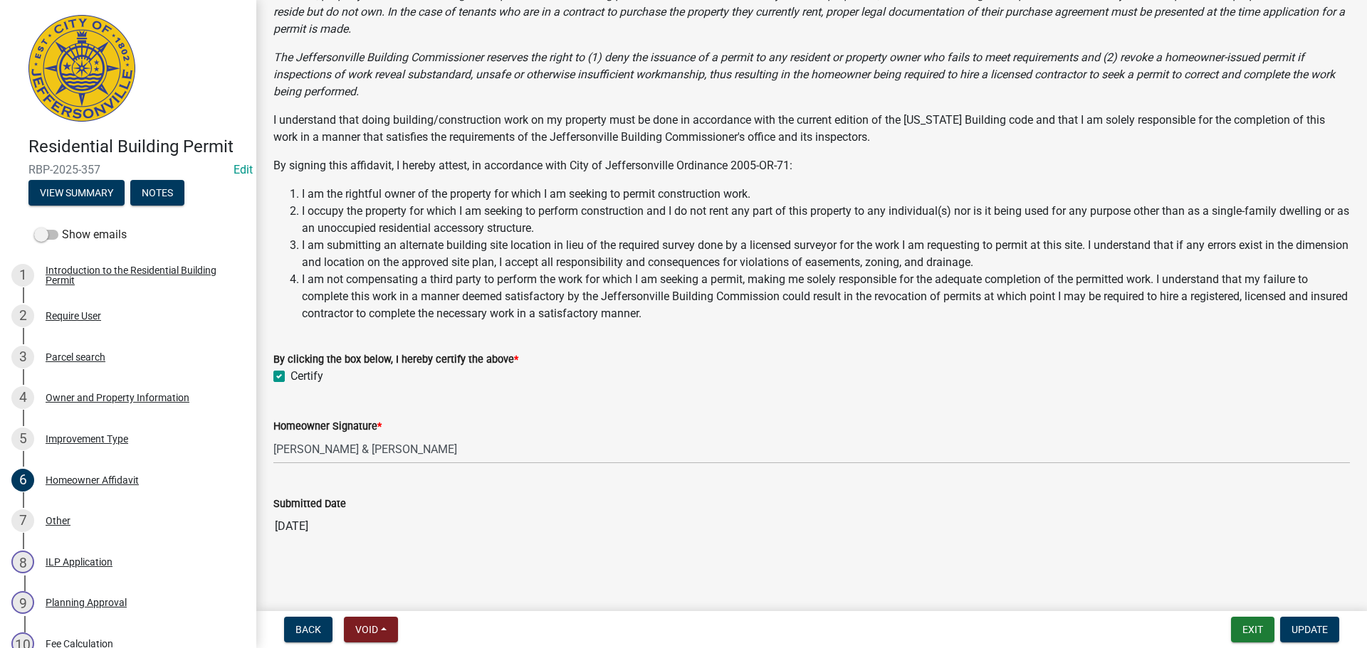
scroll to position [198, 0]
click at [75, 355] on div "Parcel search" at bounding box center [76, 357] width 60 height 10
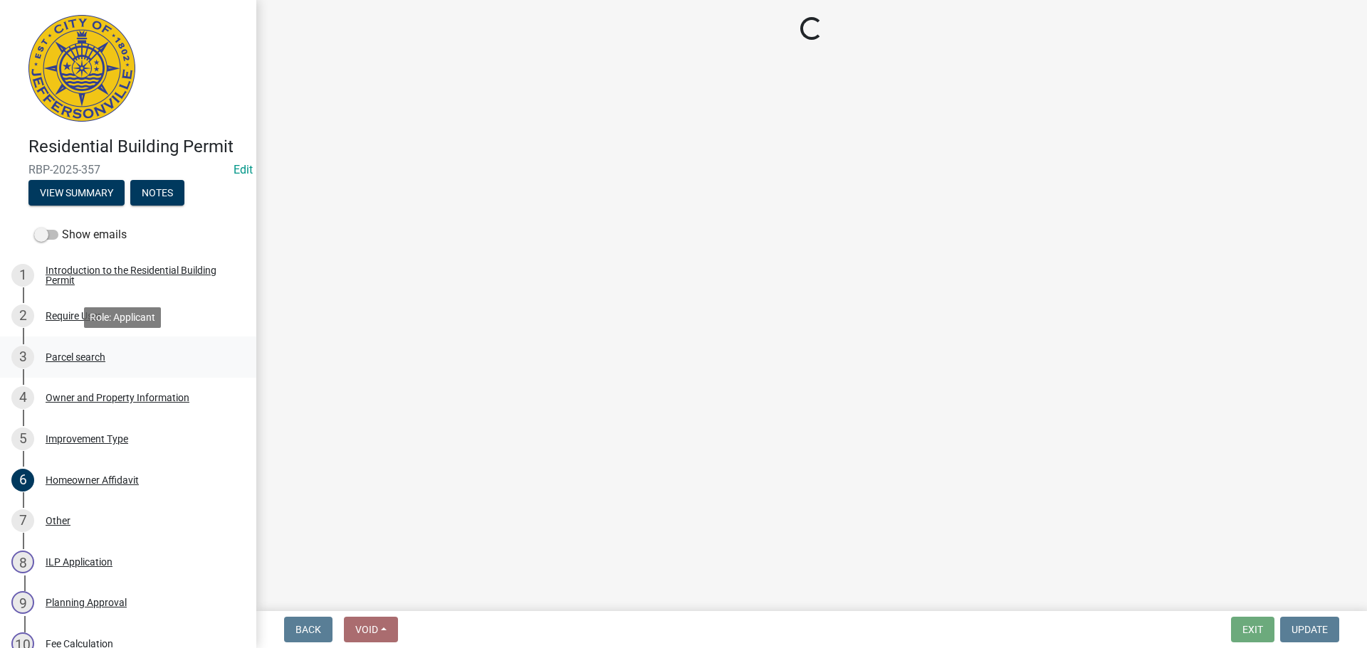
scroll to position [0, 0]
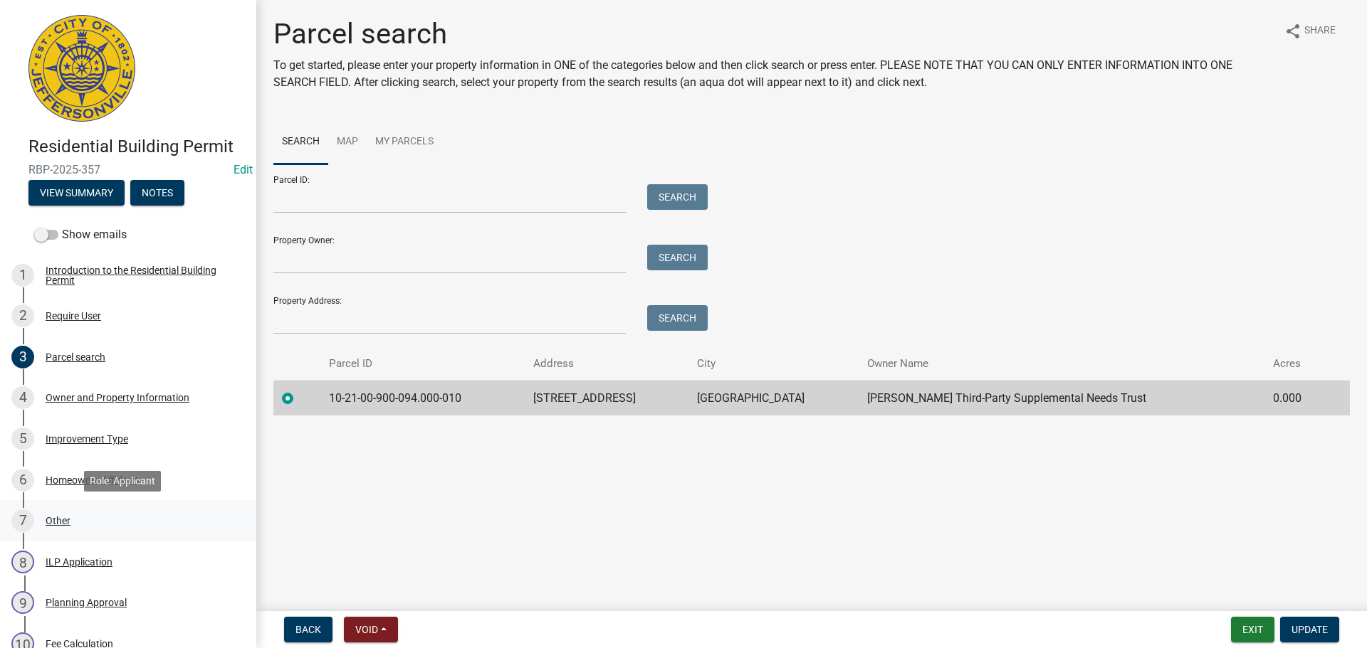
click at [61, 518] on div "Other" at bounding box center [58, 521] width 25 height 10
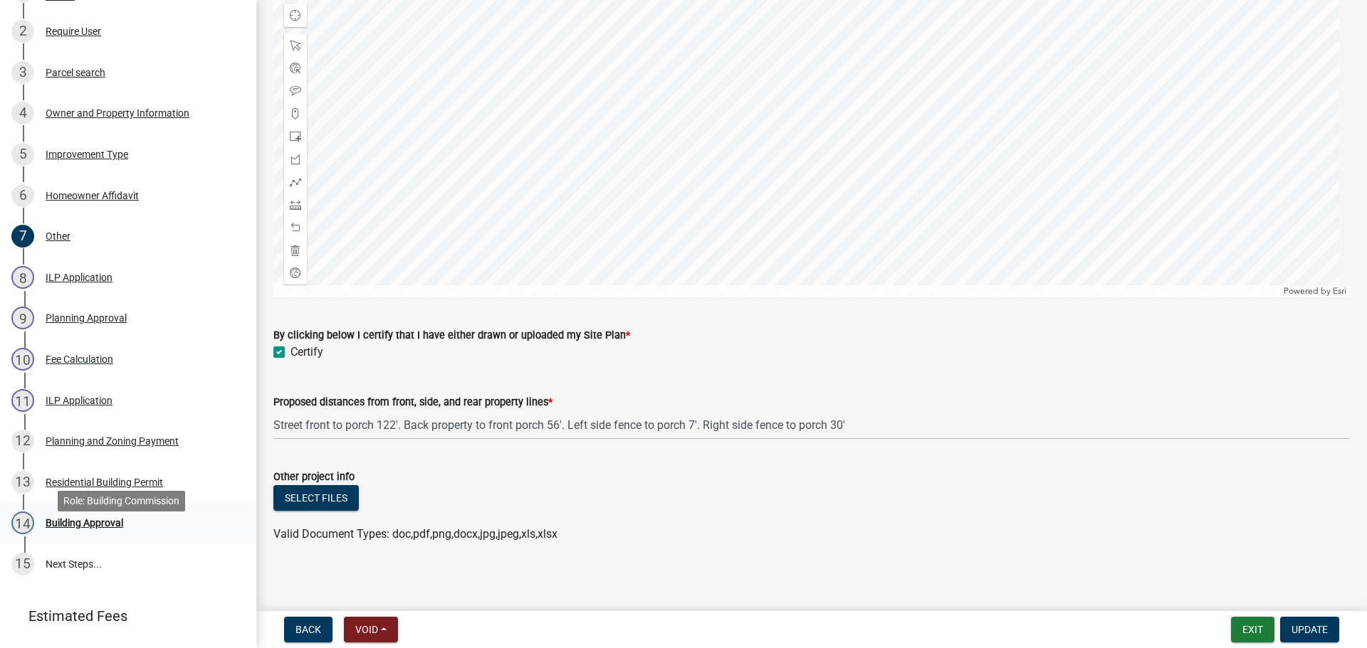
scroll to position [214, 0]
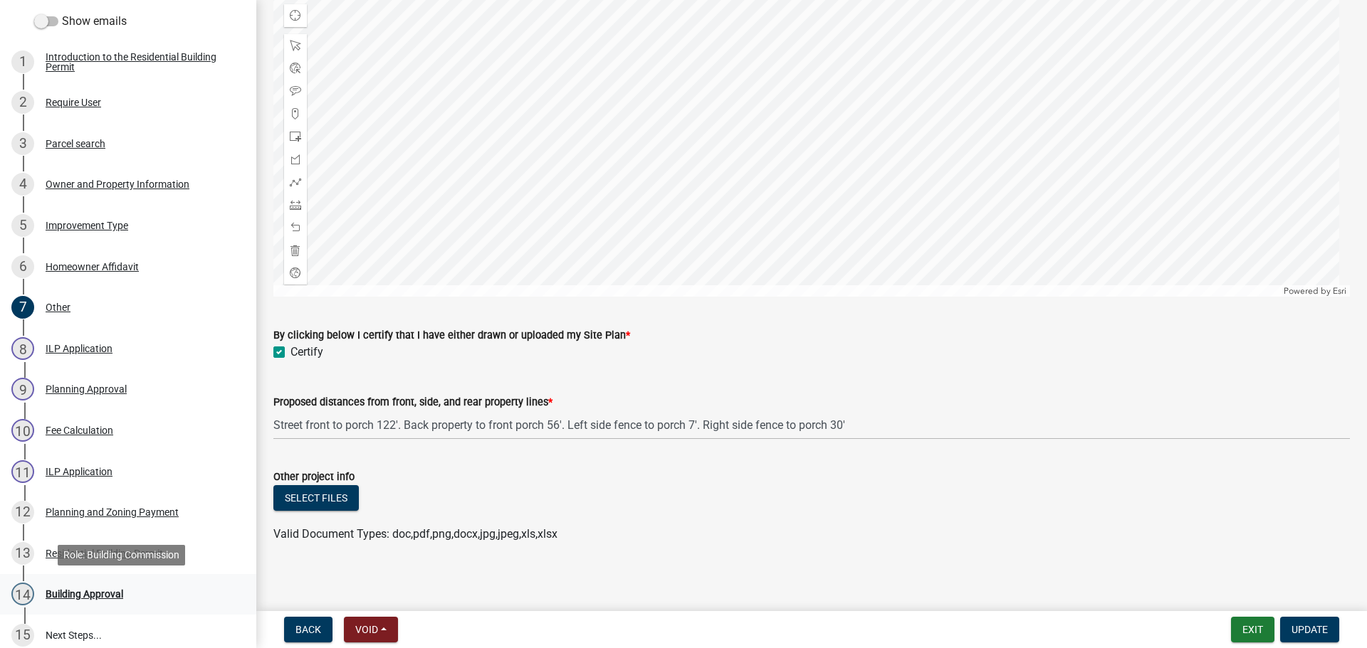
click at [72, 594] on div "Building Approval" at bounding box center [85, 594] width 78 height 10
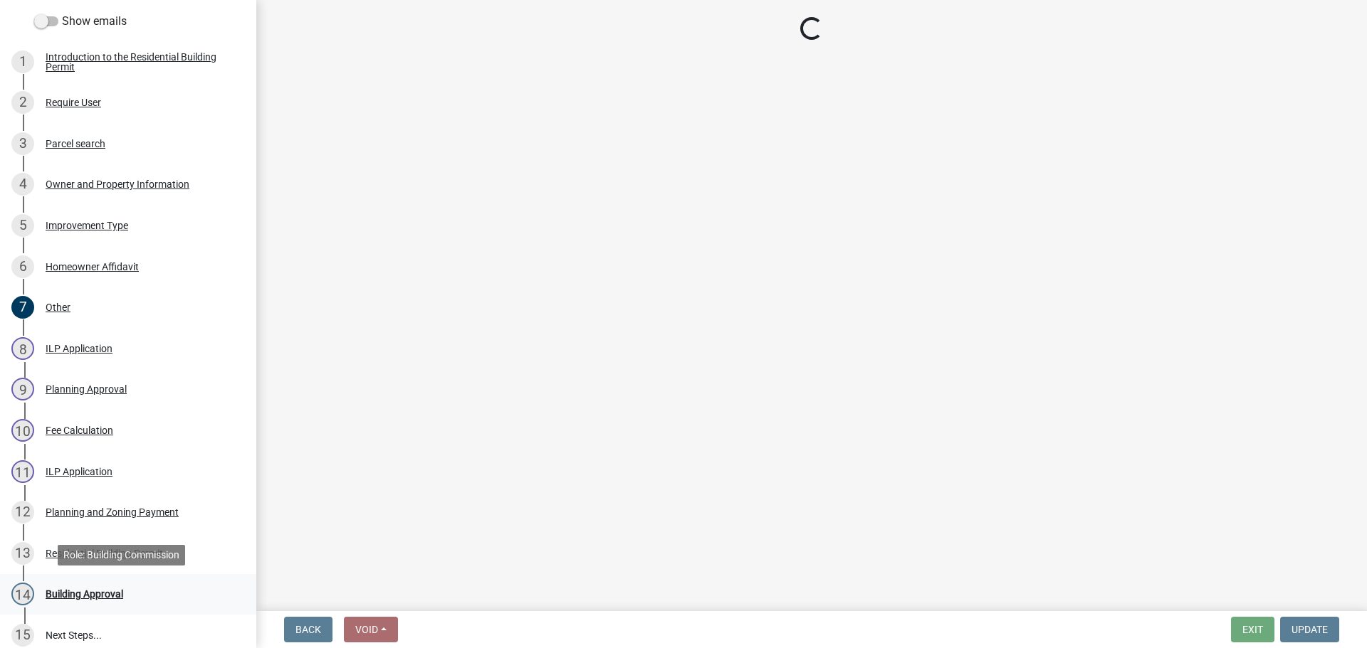
scroll to position [0, 0]
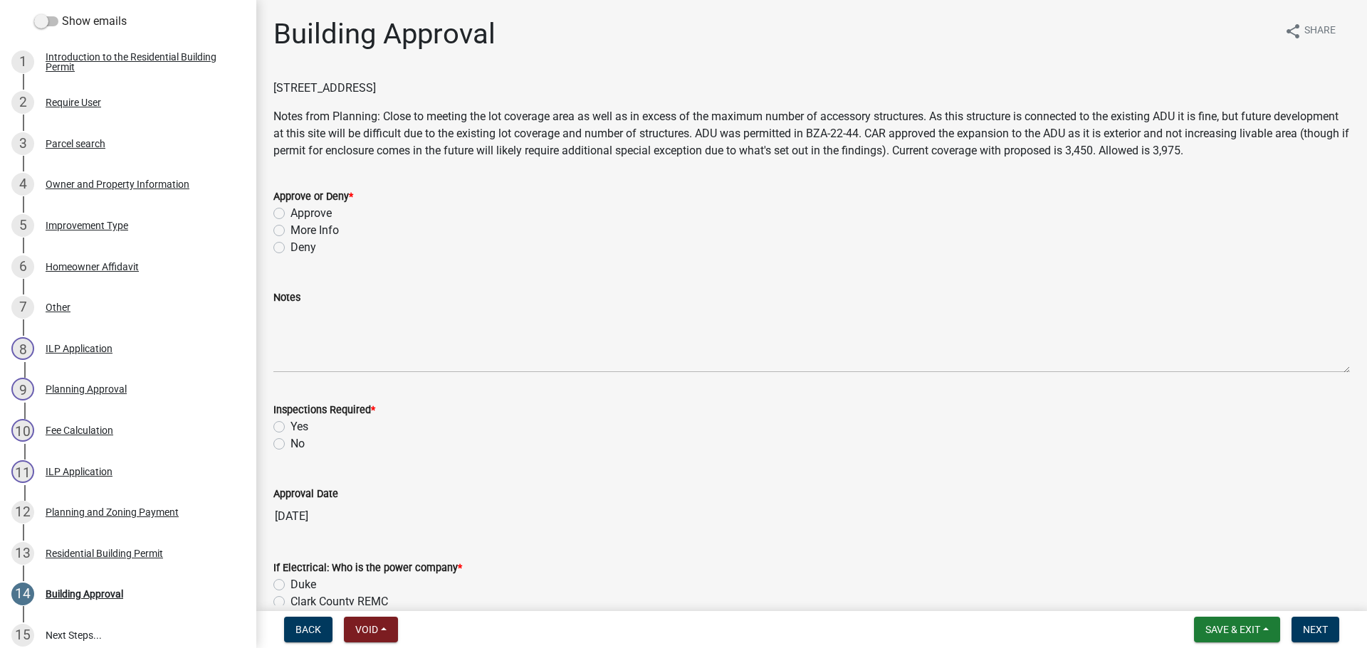
click at [325, 212] on label "Approve" at bounding box center [310, 213] width 41 height 17
click at [300, 212] on input "Approve" at bounding box center [294, 209] width 9 height 9
radio input "true"
click at [298, 433] on label "Yes" at bounding box center [299, 427] width 18 height 17
click at [298, 428] on input "Yes" at bounding box center [294, 423] width 9 height 9
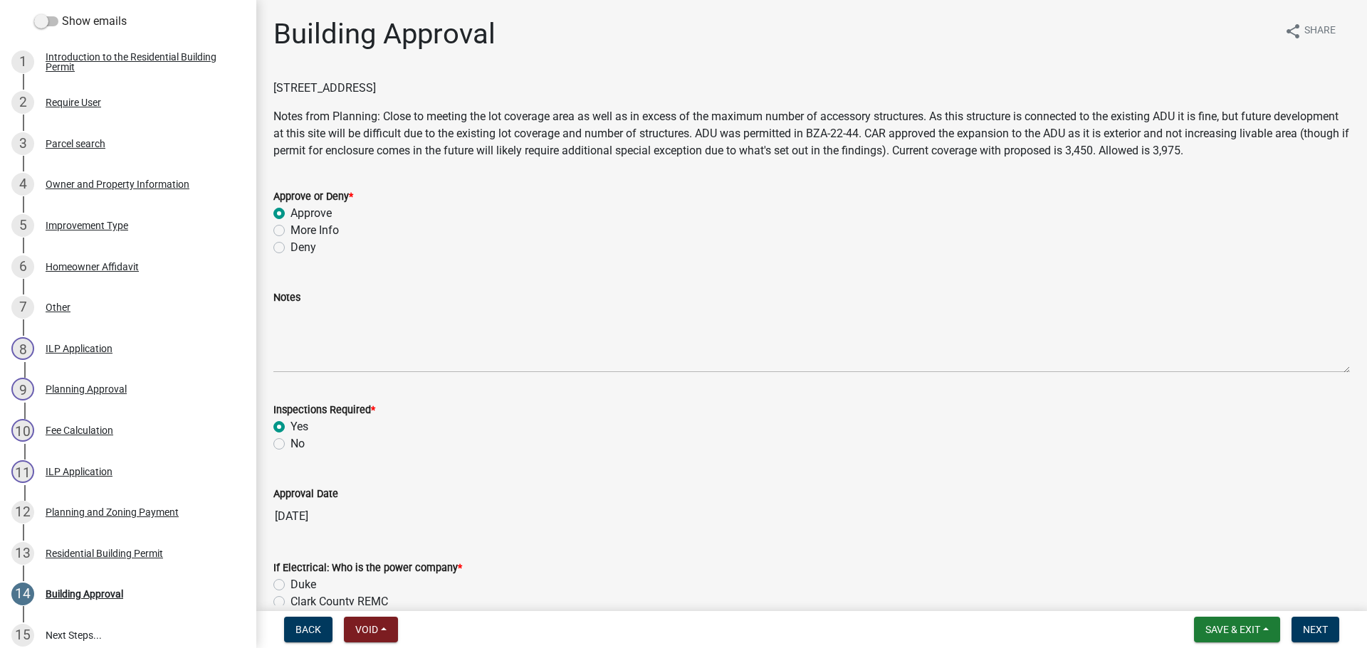
radio input "true"
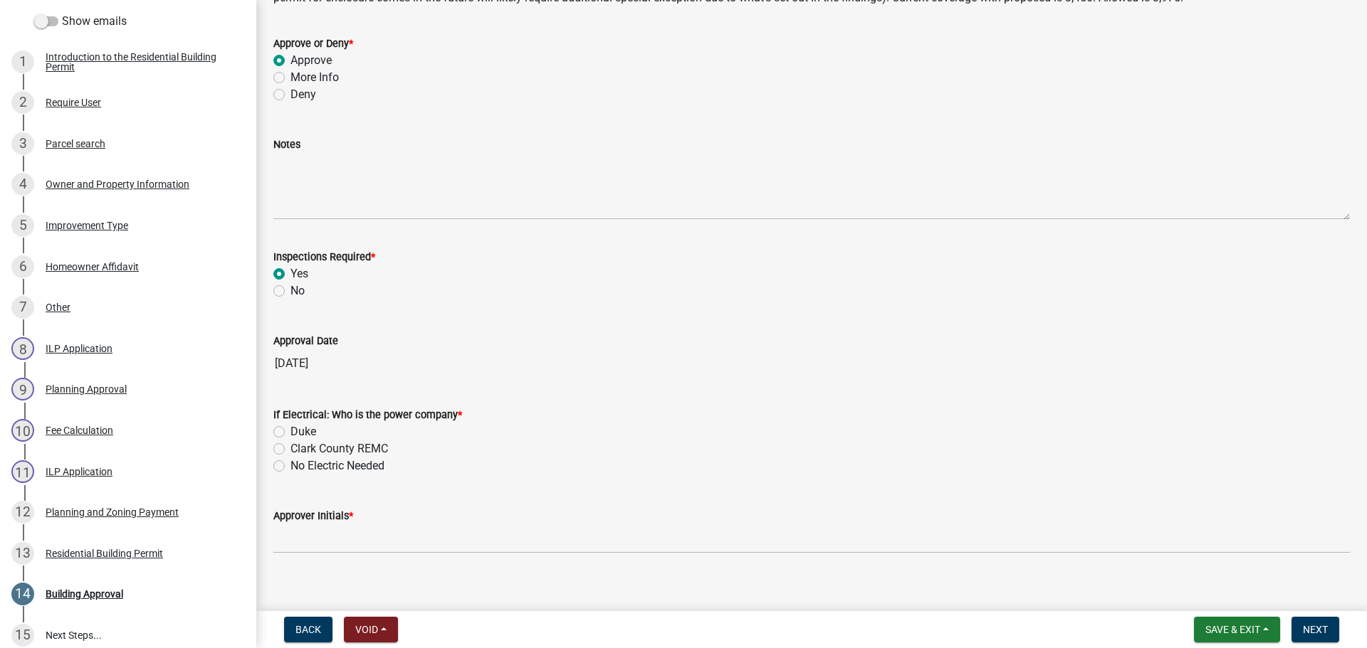
scroll to position [168, 0]
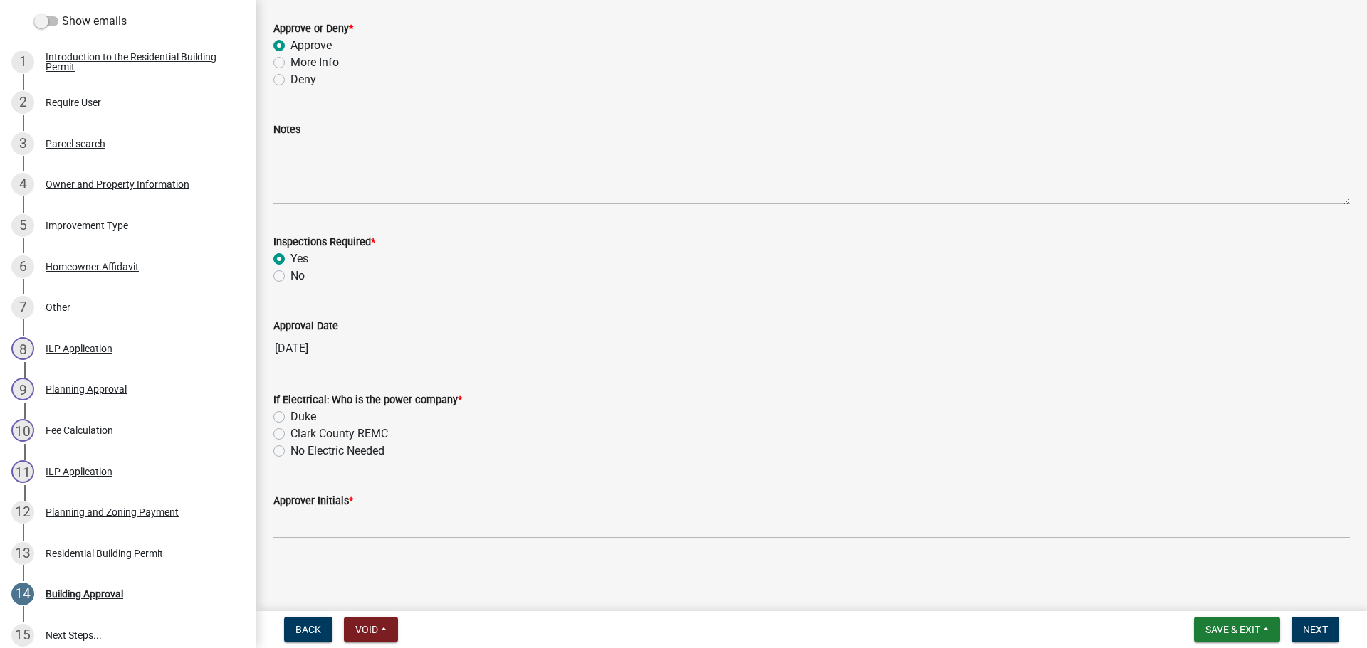
click at [303, 449] on label "No Electric Needed" at bounding box center [337, 451] width 94 height 17
click at [300, 449] on input "No Electric Needed" at bounding box center [294, 447] width 9 height 9
radio input "true"
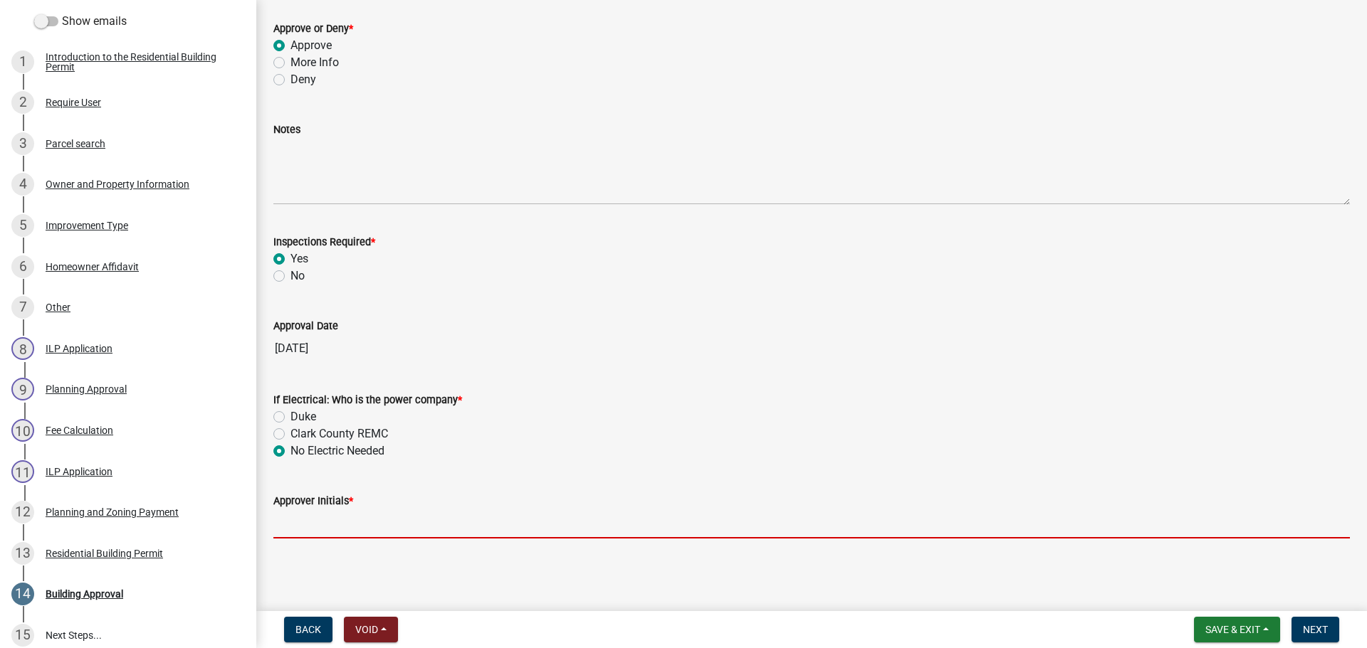
click at [310, 527] on input "Approver Initials *" at bounding box center [811, 524] width 1076 height 29
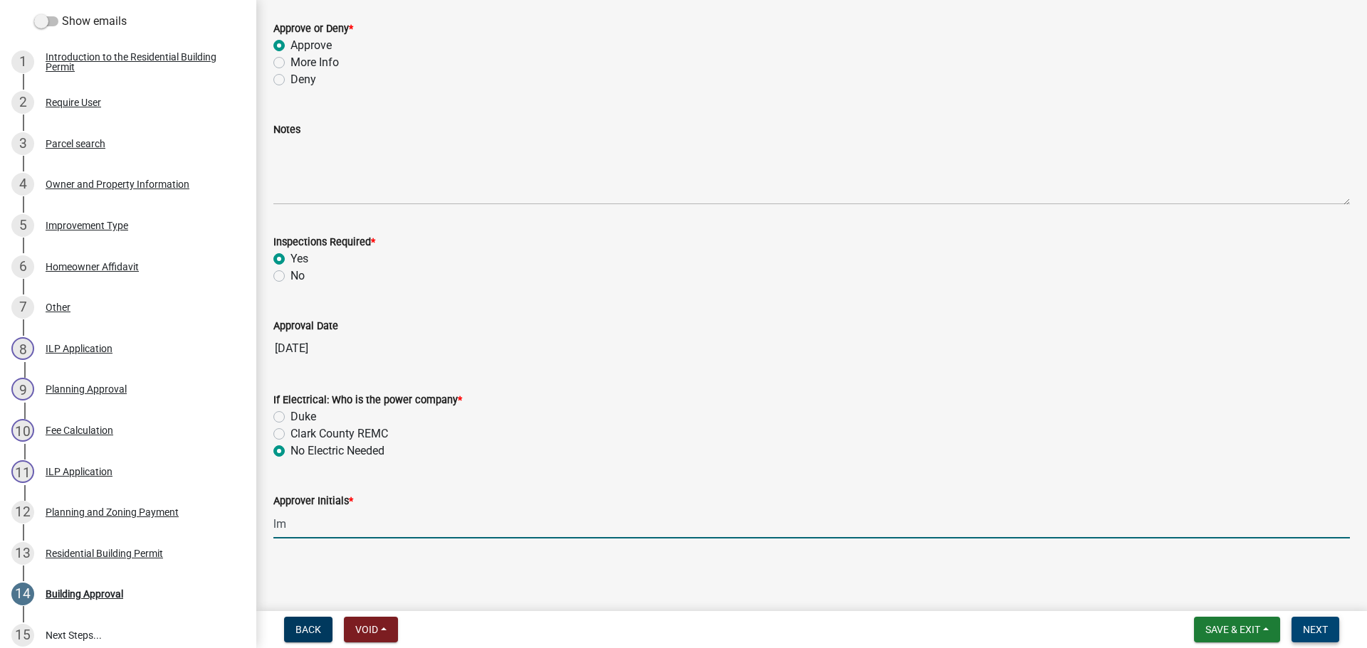
type input "lm"
click at [1312, 626] on span "Next" at bounding box center [1315, 629] width 25 height 11
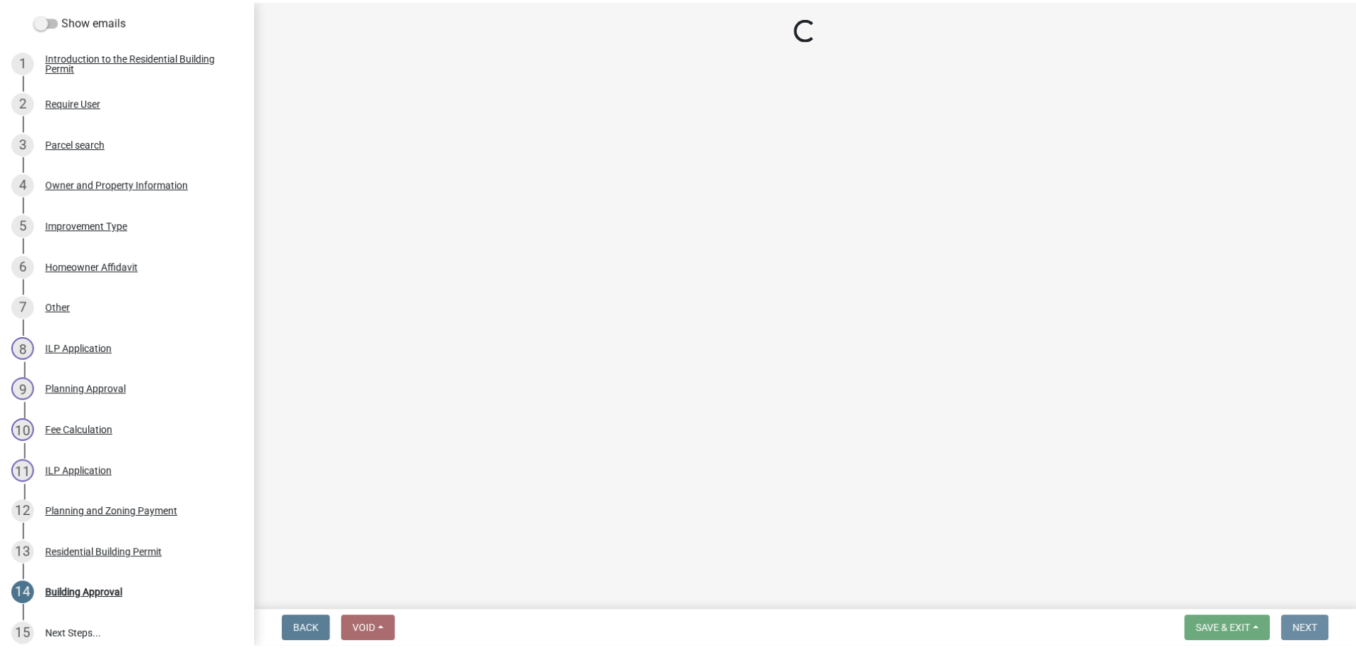
scroll to position [0, 0]
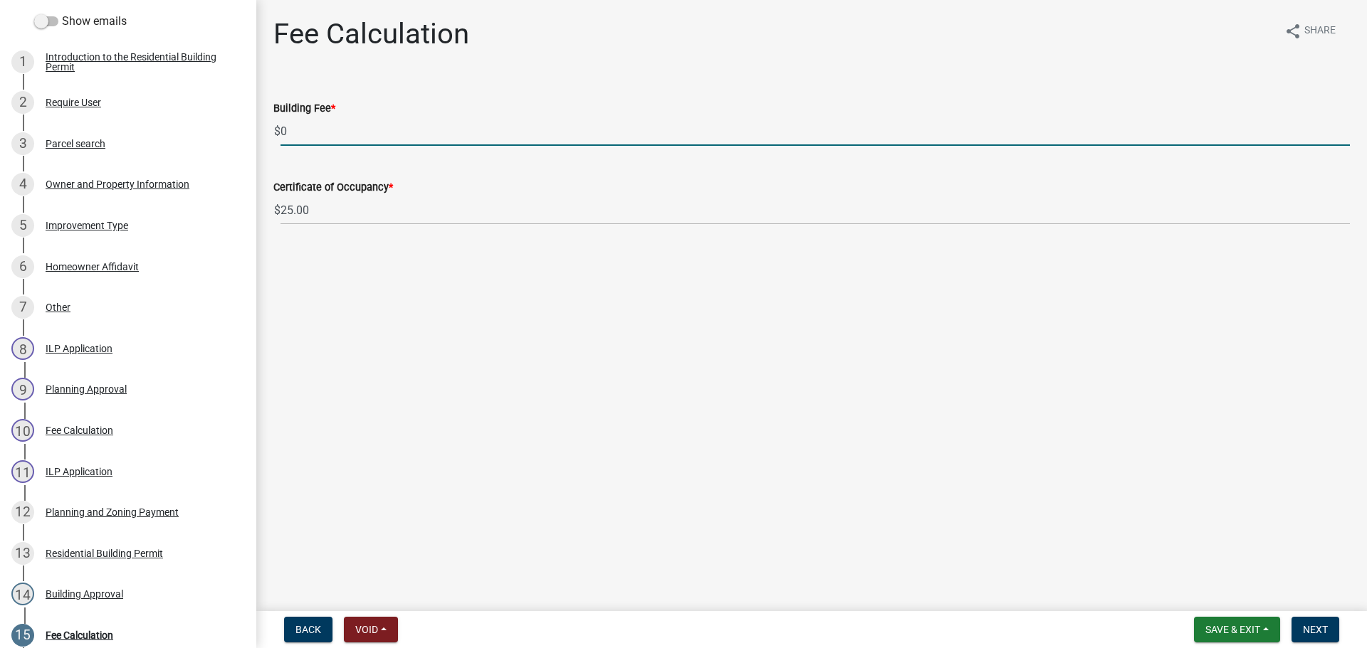
drag, startPoint x: 303, startPoint y: 129, endPoint x: 257, endPoint y: 125, distance: 45.7
click at [257, 125] on div "Fee Calculation share Share Building Fee * $ 0 Certificate of Occupancy * $ 25.…" at bounding box center [811, 133] width 1110 height 233
type input "35.00"
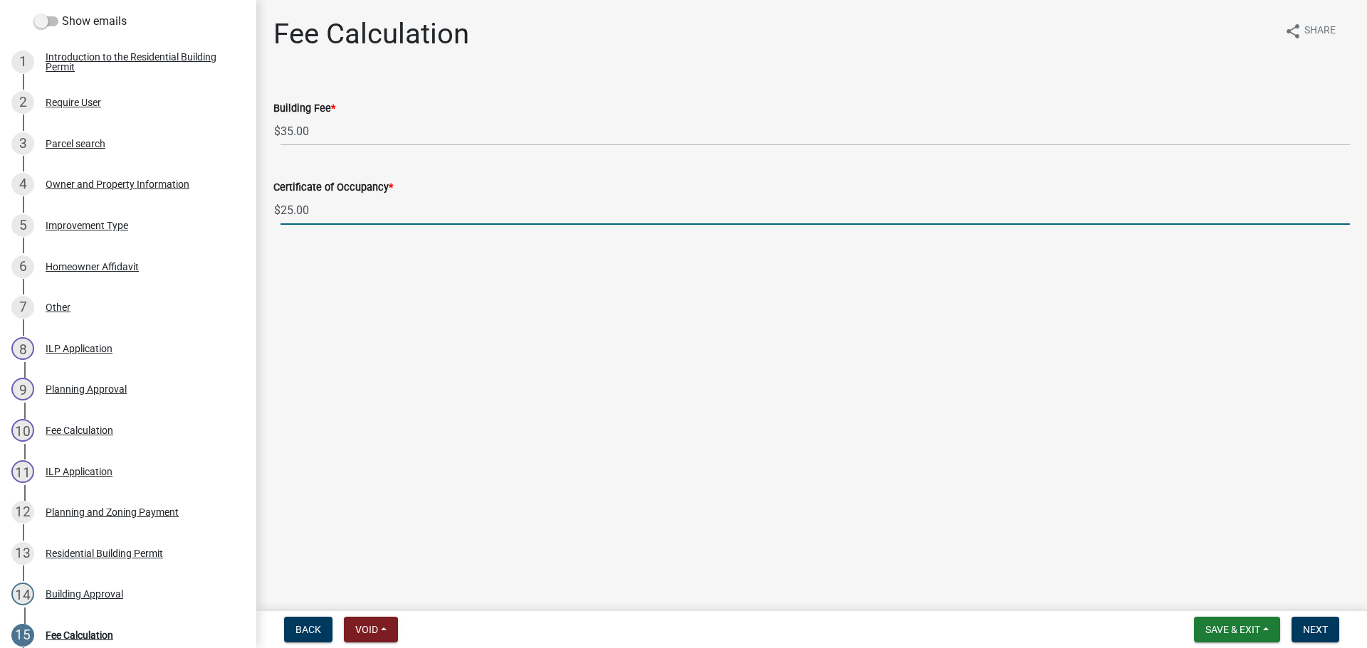
drag, startPoint x: 356, startPoint y: 211, endPoint x: 257, endPoint y: 207, distance: 99.0
click at [257, 207] on div "Fee Calculation share Share Building Fee * $ 35.00 Certificate of Occupancy * $…" at bounding box center [811, 133] width 1110 height 233
type input "0.00"
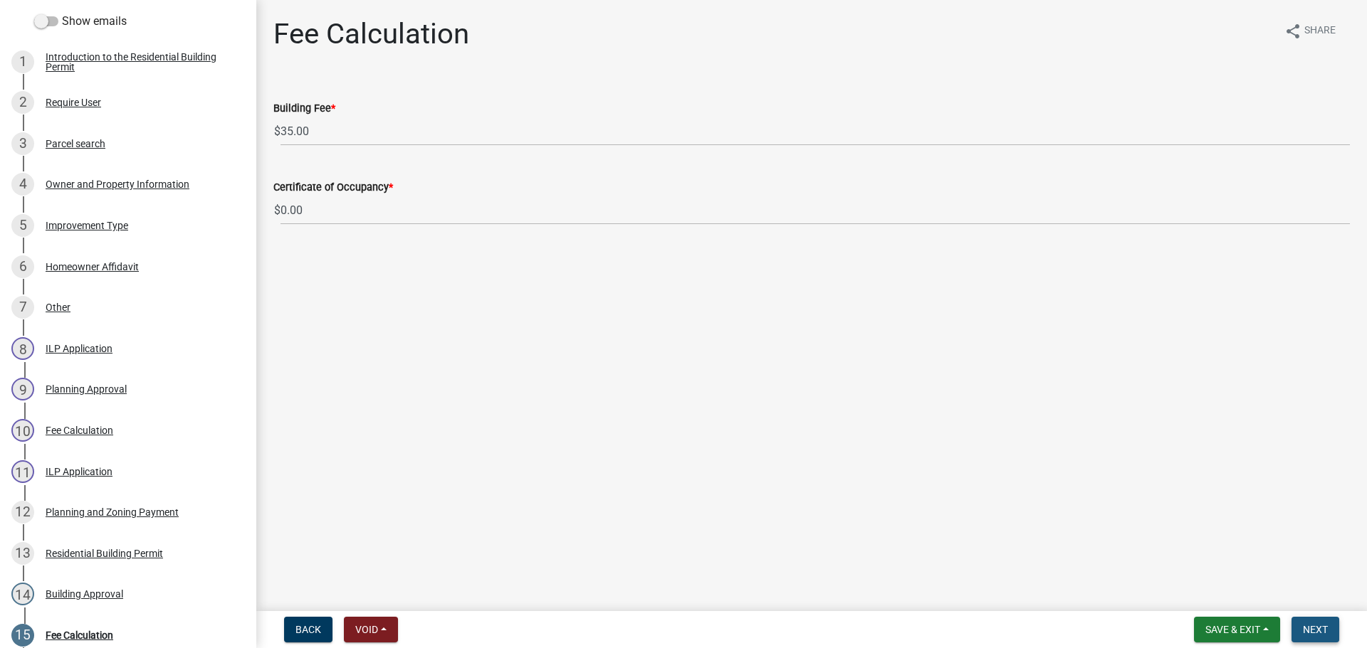
click at [1316, 624] on span "Next" at bounding box center [1315, 629] width 25 height 11
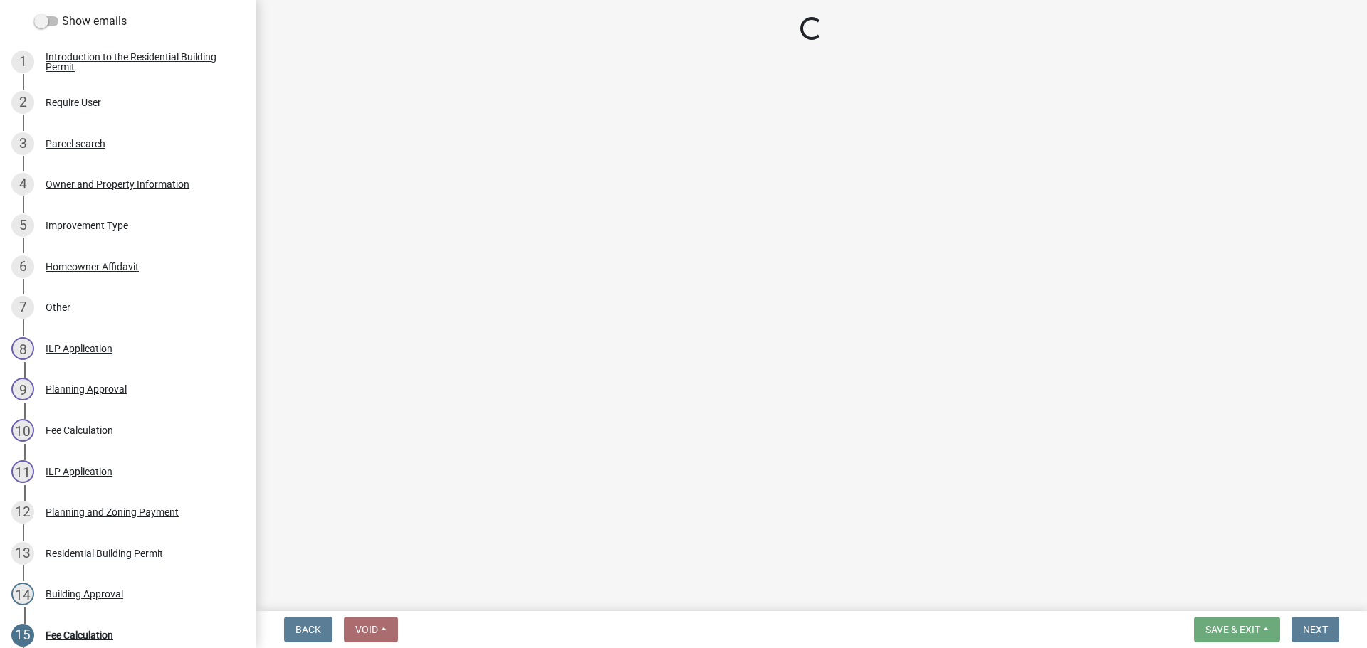
select select "3: 3"
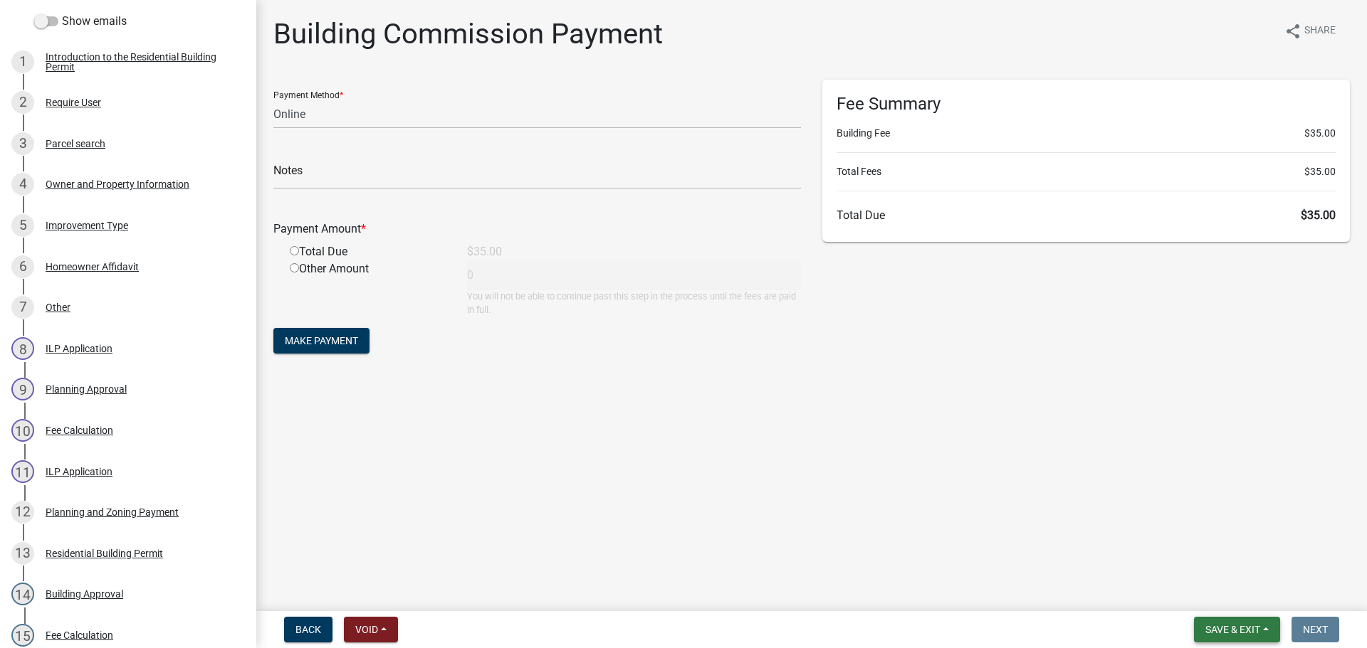
click at [1266, 639] on button "Save & Exit" at bounding box center [1237, 630] width 86 height 26
click at [1253, 587] on button "Save & Exit" at bounding box center [1223, 593] width 114 height 34
